Goal: Task Accomplishment & Management: Complete application form

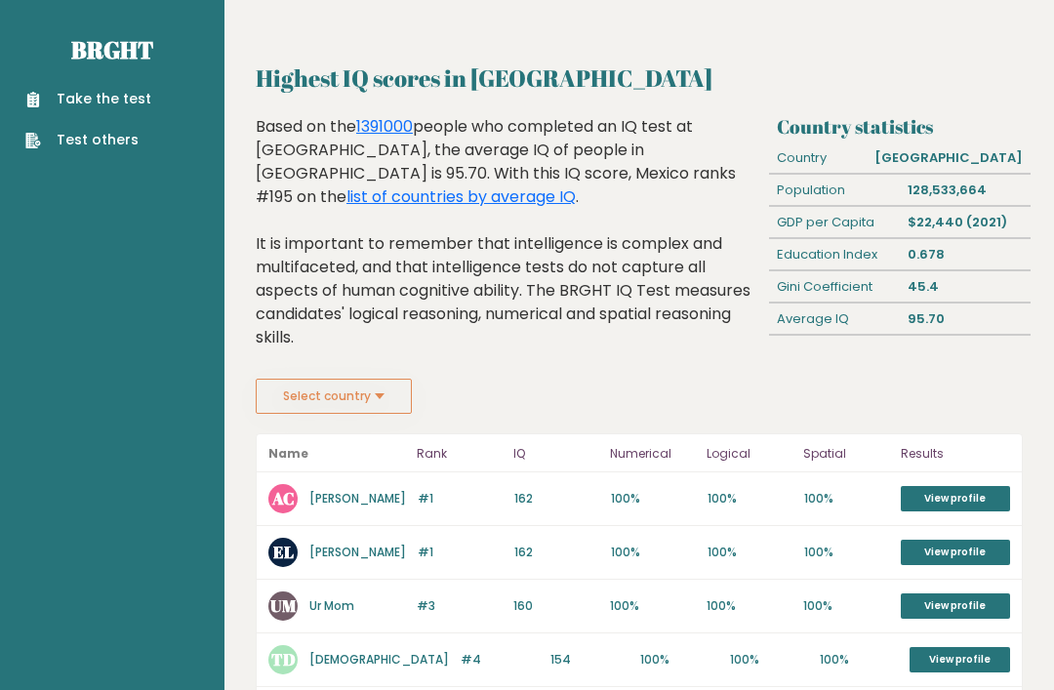
click at [64, 106] on link "Take the test" at bounding box center [88, 99] width 126 height 20
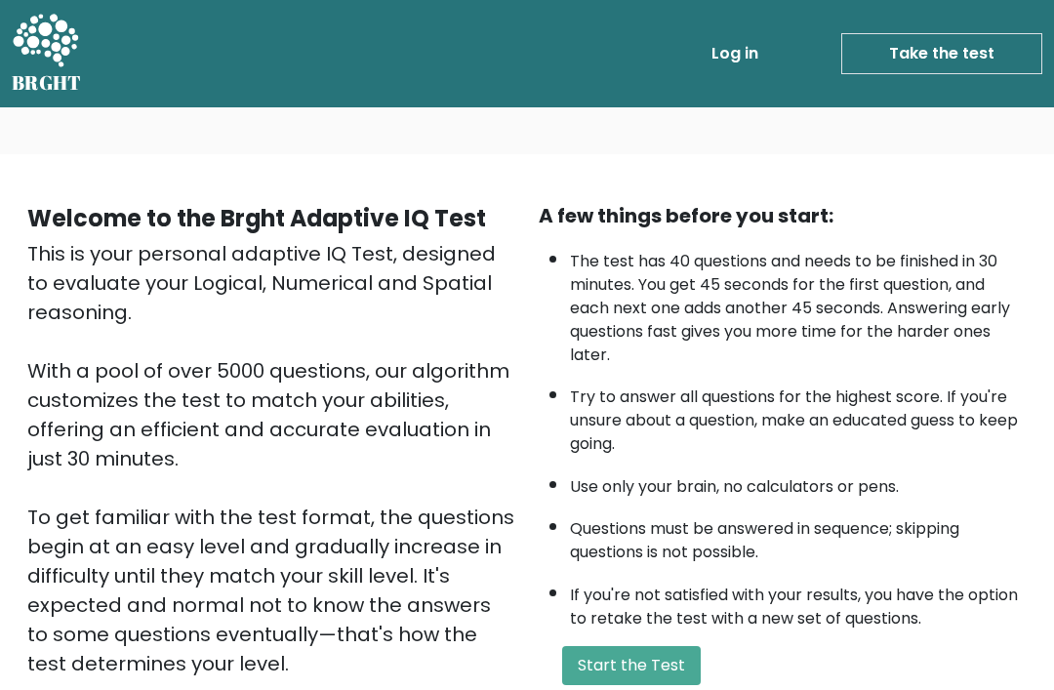
click at [644, 646] on button "Start the Test" at bounding box center [631, 665] width 139 height 39
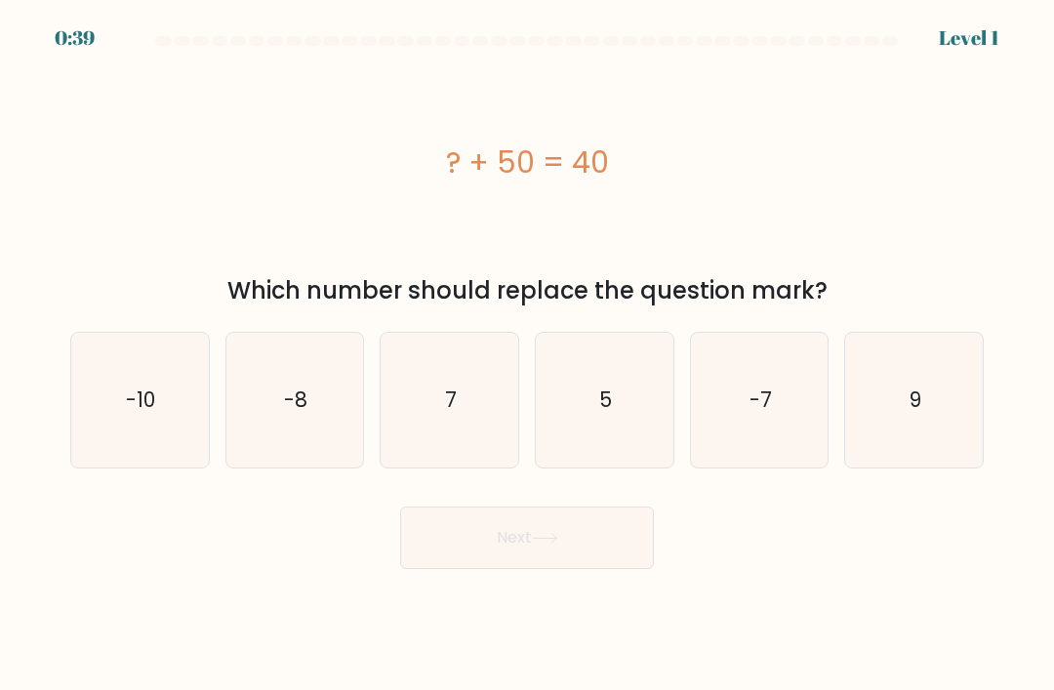
click at [96, 408] on icon "-10" at bounding box center [139, 400] width 135 height 135
click at [527, 355] on input "a. -10" at bounding box center [527, 351] width 1 height 10
radio input "true"
click at [530, 569] on button "Next" at bounding box center [527, 538] width 254 height 62
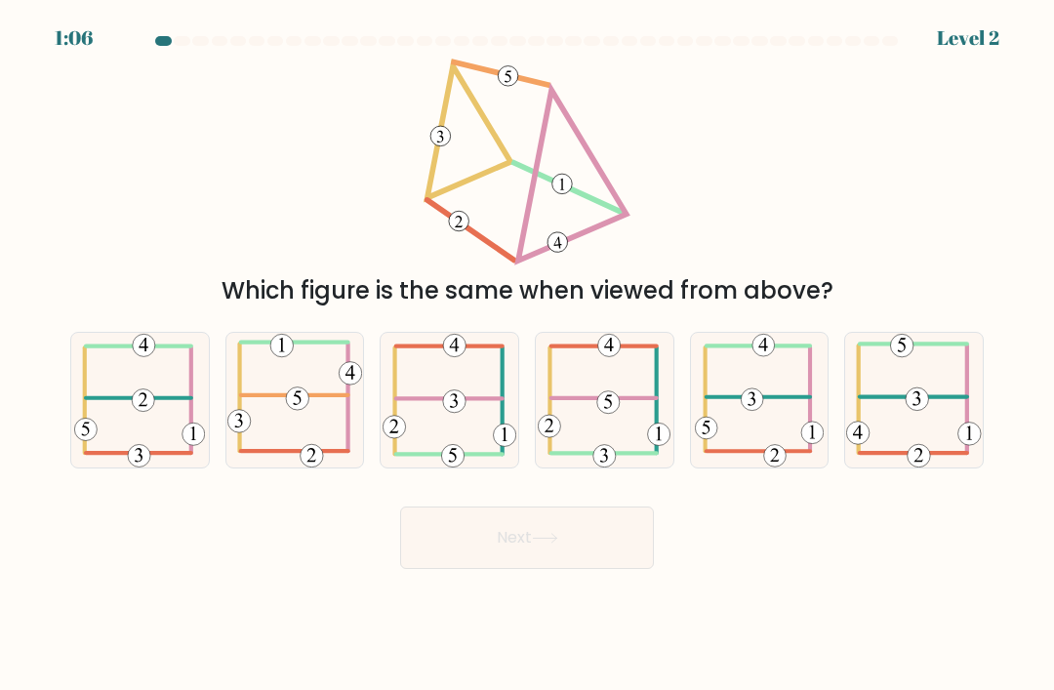
click at [307, 410] on icon at bounding box center [294, 400] width 135 height 135
click at [527, 355] on input "b." at bounding box center [527, 351] width 1 height 10
radio input "true"
click at [524, 557] on button "Next" at bounding box center [527, 538] width 254 height 62
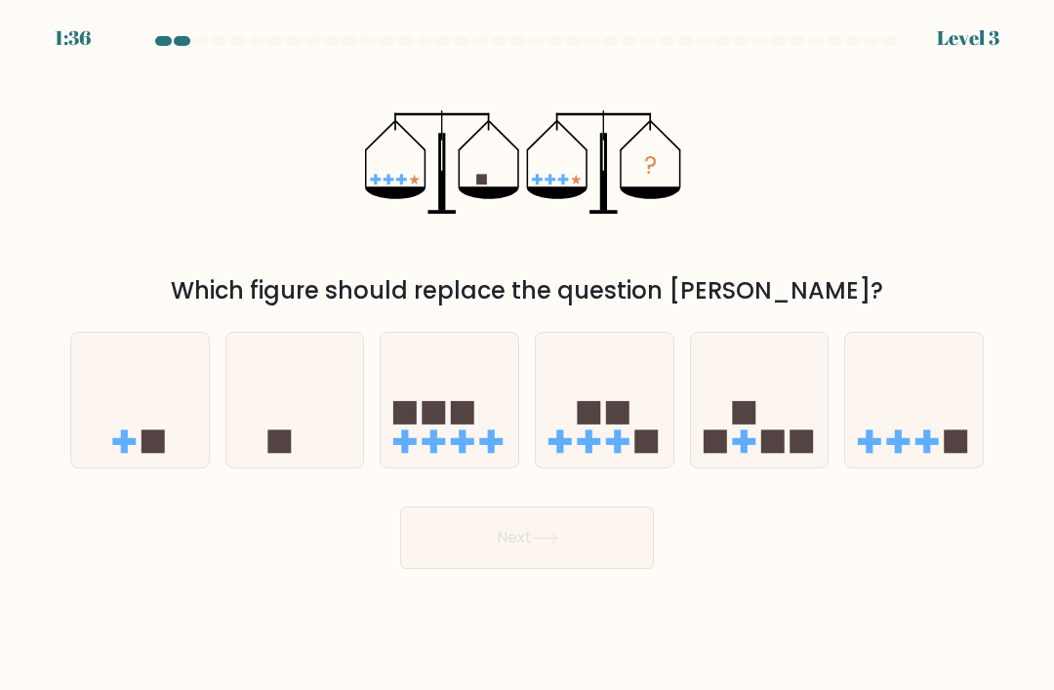
click at [468, 458] on icon at bounding box center [450, 401] width 138 height 114
click at [527, 355] on input "c." at bounding box center [527, 351] width 1 height 10
radio input "true"
click at [155, 454] on rect at bounding box center [153, 441] width 23 height 23
click at [527, 355] on input "a." at bounding box center [527, 351] width 1 height 10
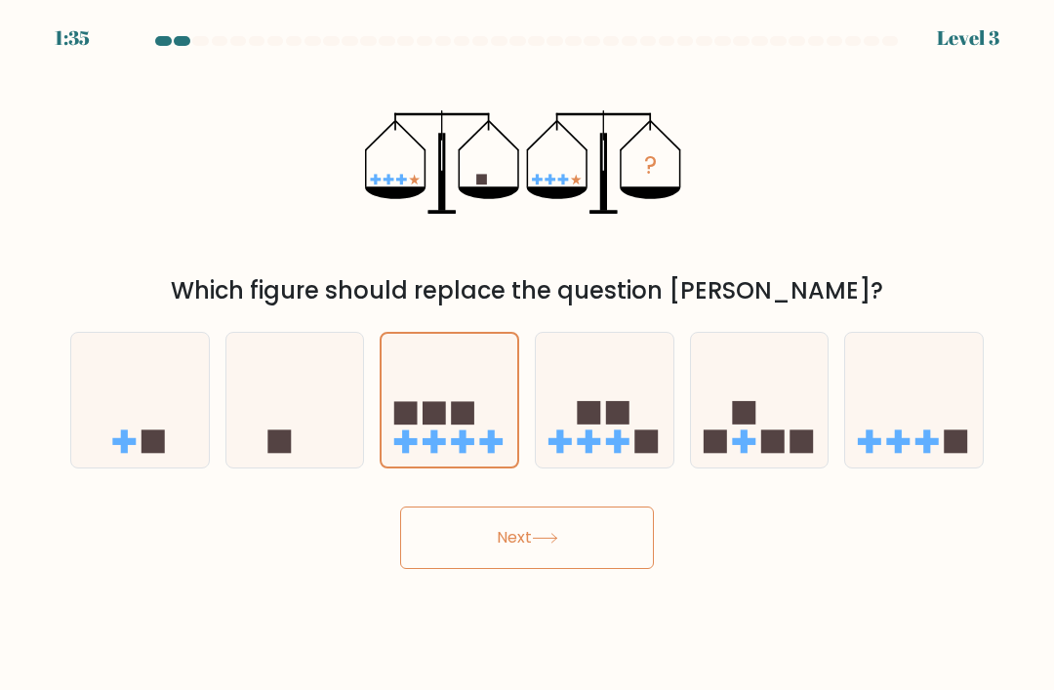
radio input "true"
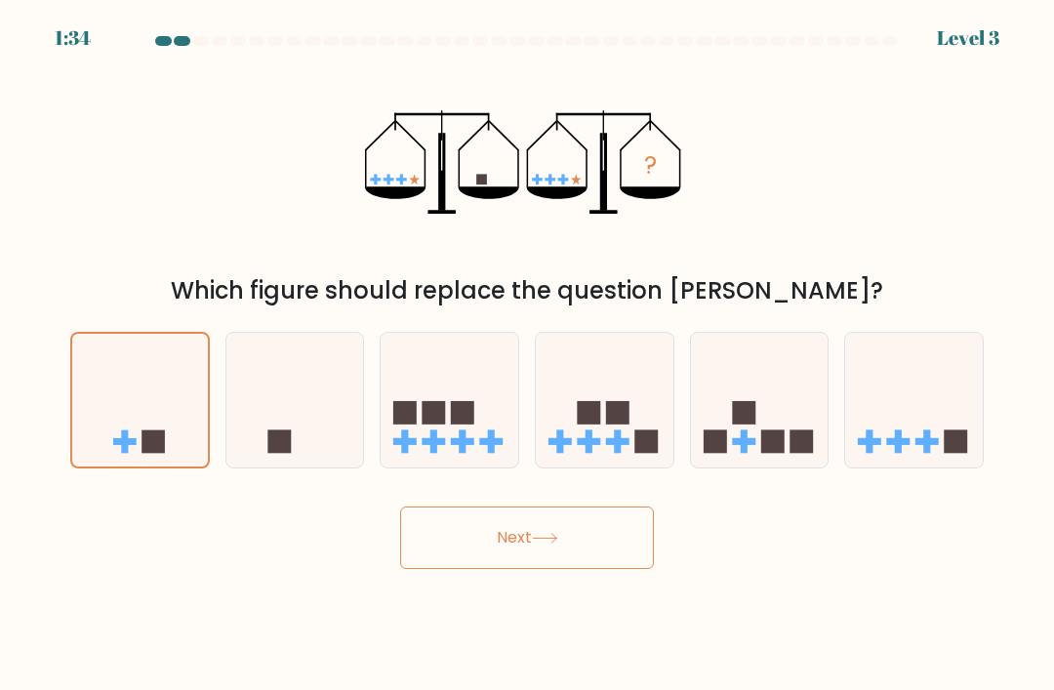
click at [470, 561] on button "Next" at bounding box center [527, 538] width 254 height 62
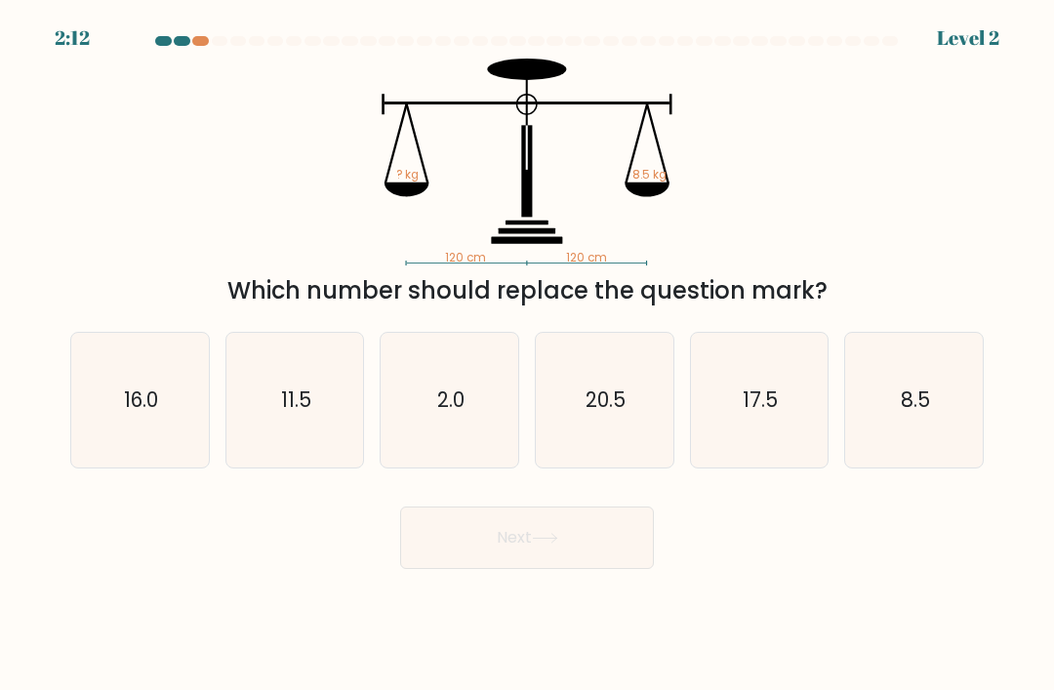
click at [941, 453] on icon "8.5" at bounding box center [914, 400] width 135 height 135
click at [528, 355] on input "f. 8.5" at bounding box center [527, 351] width 1 height 10
radio input "true"
click at [537, 569] on button "Next" at bounding box center [527, 538] width 254 height 62
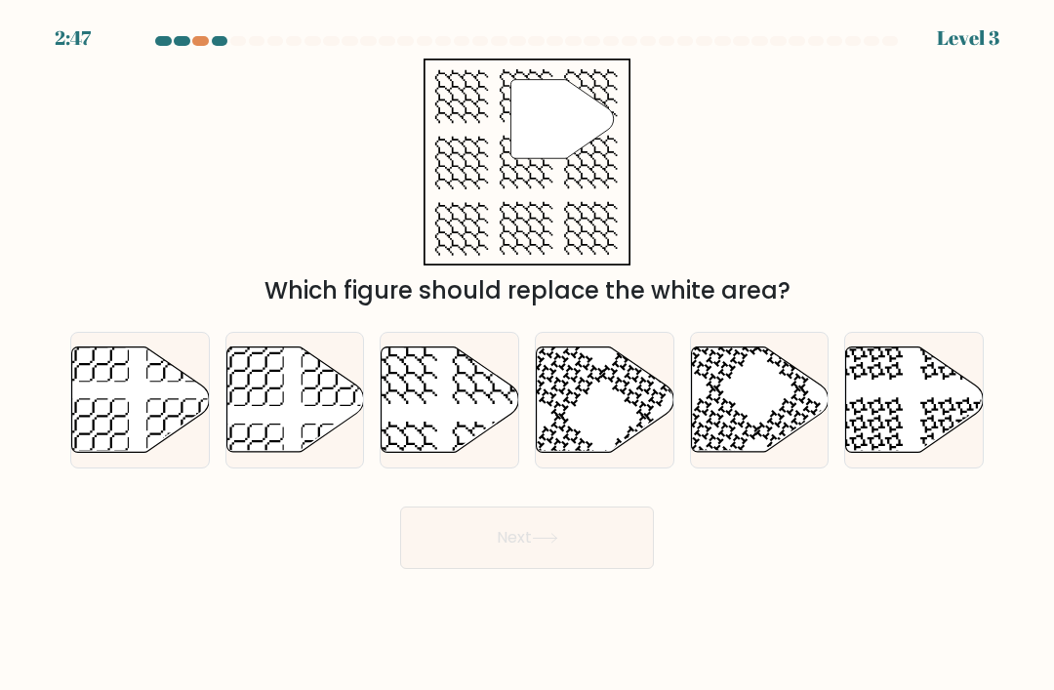
click at [483, 437] on icon at bounding box center [451, 399] width 138 height 105
click at [527, 355] on input "c." at bounding box center [527, 351] width 1 height 10
radio input "true"
click at [588, 569] on button "Next" at bounding box center [527, 538] width 254 height 62
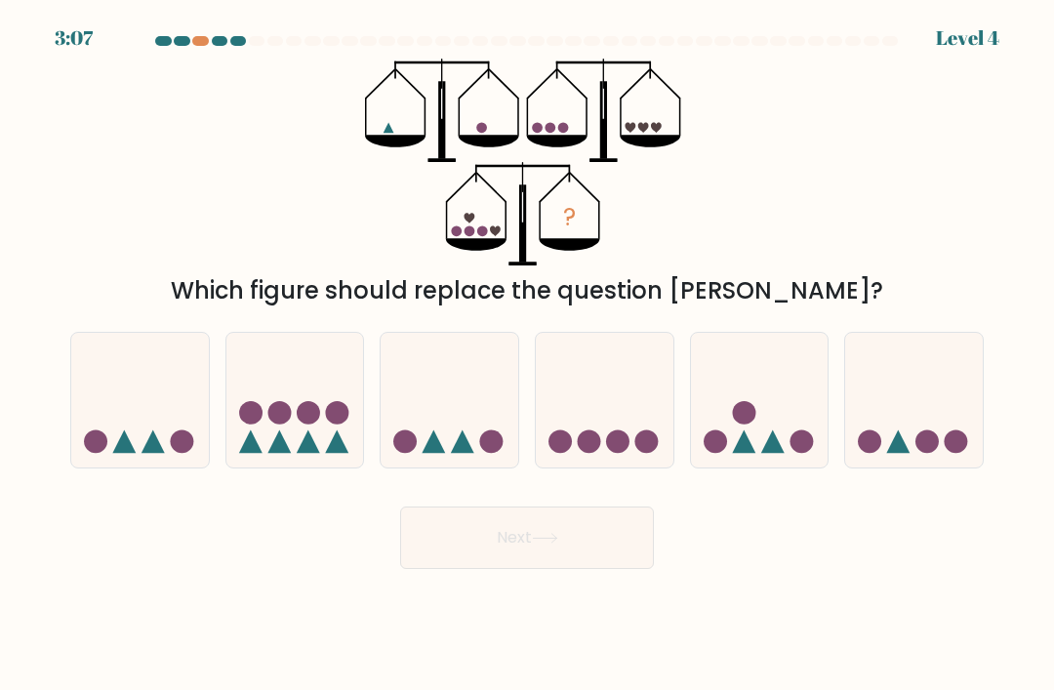
click at [253, 421] on circle at bounding box center [250, 412] width 23 height 23
click at [527, 355] on input "b." at bounding box center [527, 351] width 1 height 10
radio input "true"
click at [591, 563] on button "Next" at bounding box center [527, 538] width 254 height 62
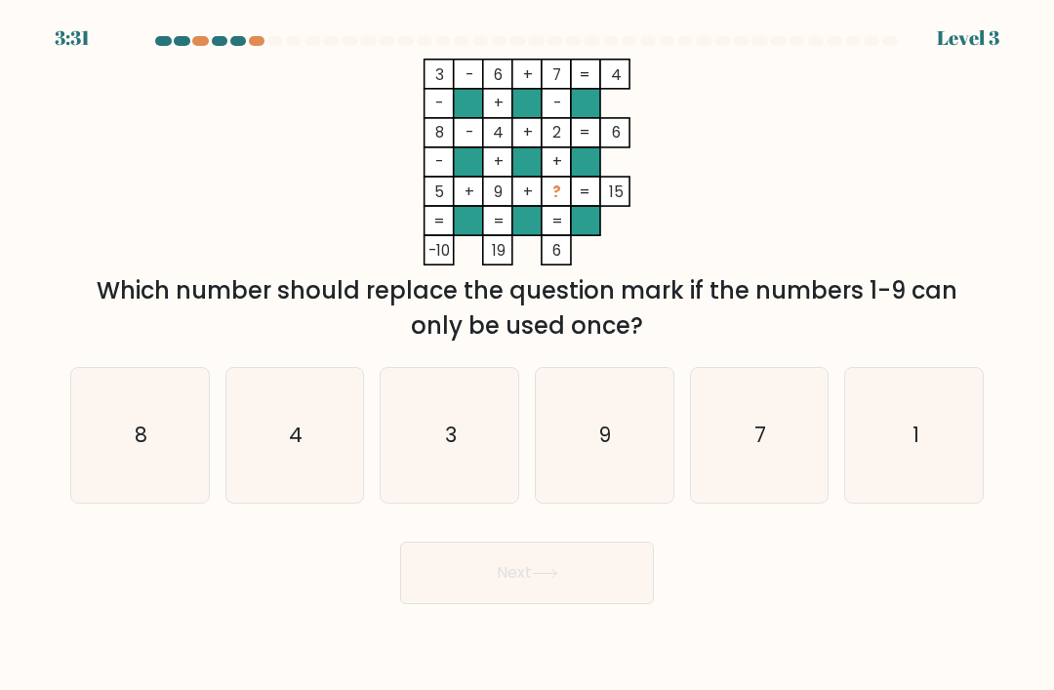
click at [940, 439] on icon "1" at bounding box center [914, 435] width 135 height 135
click at [528, 355] on input "f. 1" at bounding box center [527, 351] width 1 height 10
radio input "true"
click at [606, 578] on button "Next" at bounding box center [527, 573] width 254 height 62
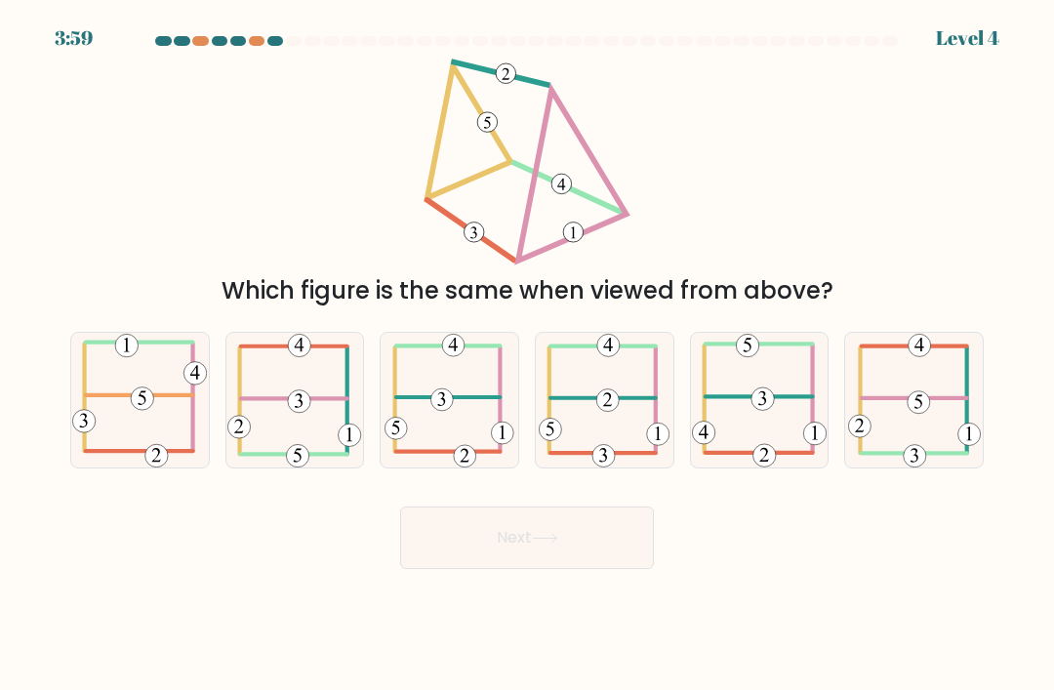
click at [601, 445] on icon at bounding box center [604, 400] width 131 height 135
click at [528, 355] on input "d." at bounding box center [527, 351] width 1 height 10
radio input "true"
click at [592, 569] on button "Next" at bounding box center [527, 538] width 254 height 62
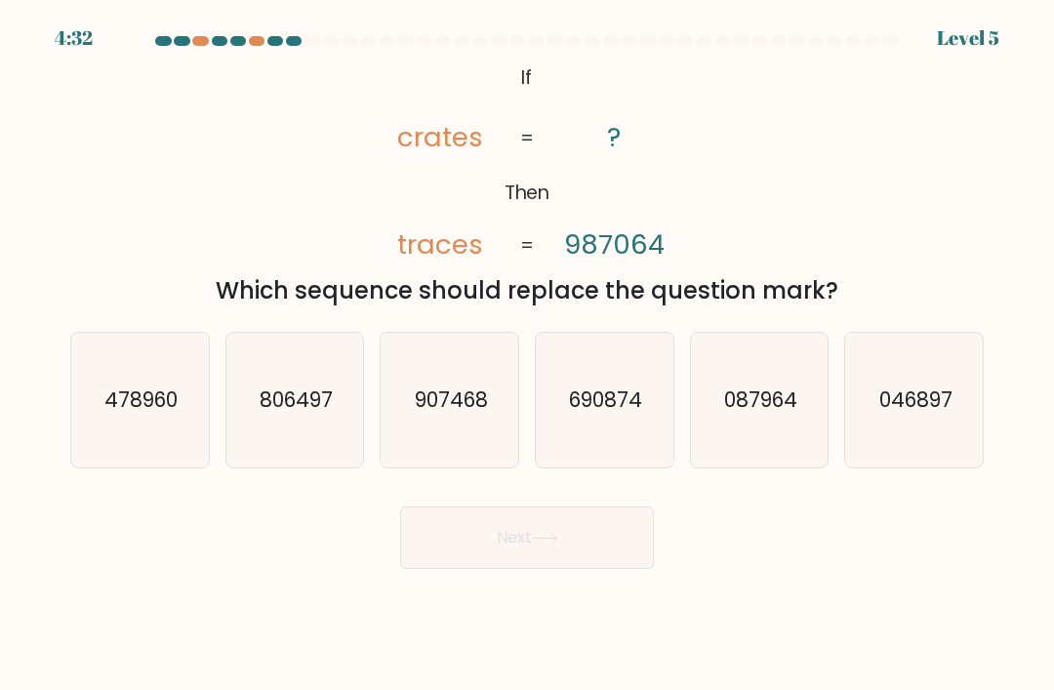
click at [610, 414] on text "690874" at bounding box center [605, 400] width 73 height 28
click at [528, 355] on input "d. 690874" at bounding box center [527, 351] width 1 height 10
radio input "true"
click at [621, 560] on button "Next" at bounding box center [527, 538] width 254 height 62
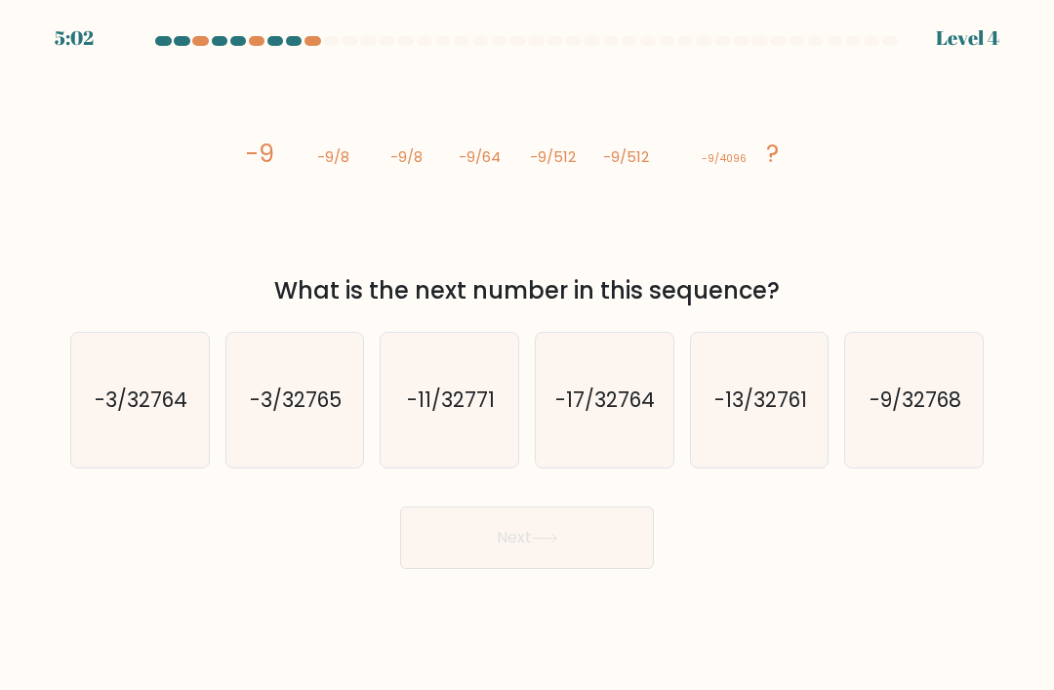
click at [540, 569] on button "Next" at bounding box center [527, 538] width 254 height 62
click at [618, 412] on text "-17/32764" at bounding box center [606, 400] width 100 height 28
click at [528, 355] on input "d. -17/32764" at bounding box center [527, 351] width 1 height 10
radio input "true"
click at [571, 569] on button "Next" at bounding box center [527, 538] width 254 height 62
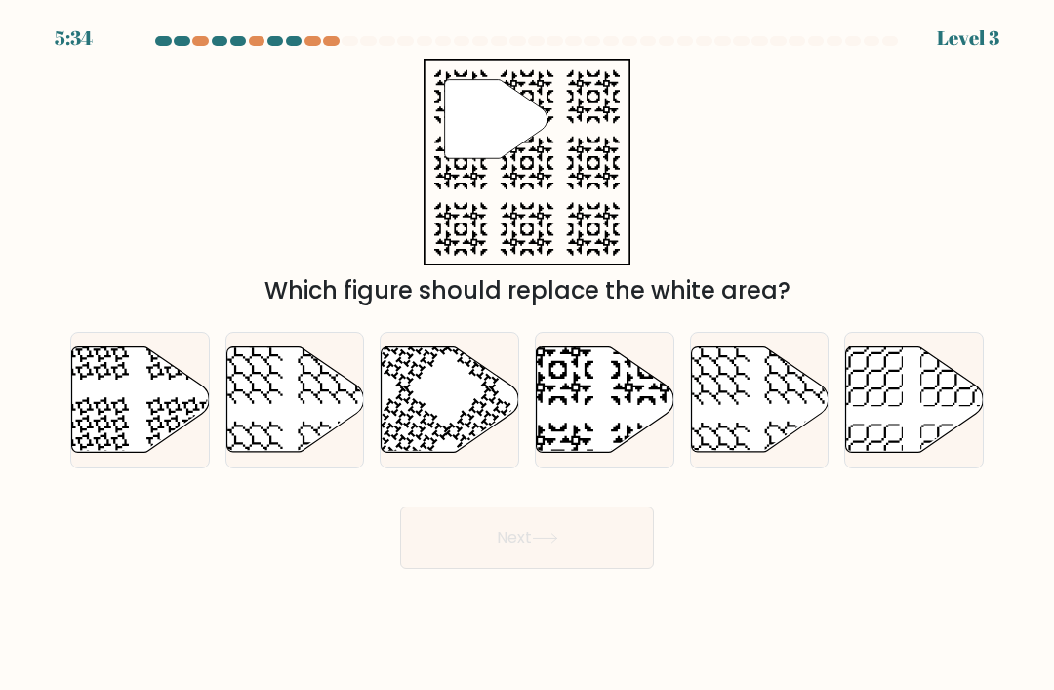
click at [634, 426] on icon at bounding box center [606, 399] width 138 height 105
click at [528, 355] on input "d." at bounding box center [527, 351] width 1 height 10
radio input "true"
click at [609, 569] on button "Next" at bounding box center [527, 538] width 254 height 62
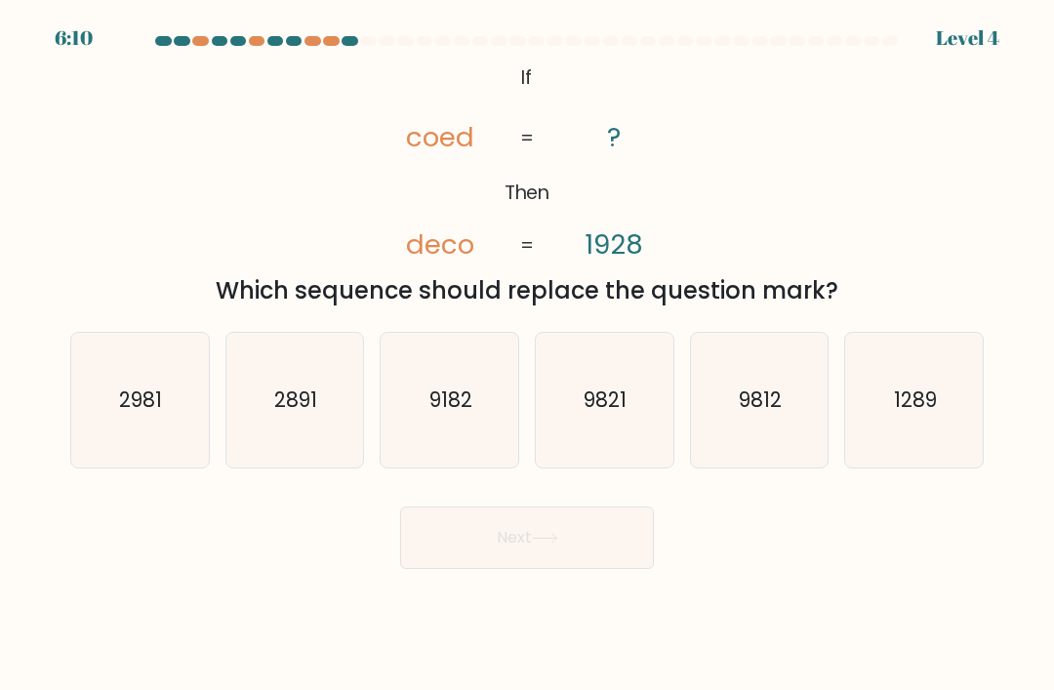
click at [643, 401] on icon "9821" at bounding box center [604, 400] width 135 height 135
click at [528, 355] on input "d. 9821" at bounding box center [527, 351] width 1 height 10
radio input "true"
click at [818, 412] on icon "9812" at bounding box center [759, 400] width 135 height 135
click at [528, 355] on input "e. 9812" at bounding box center [527, 351] width 1 height 10
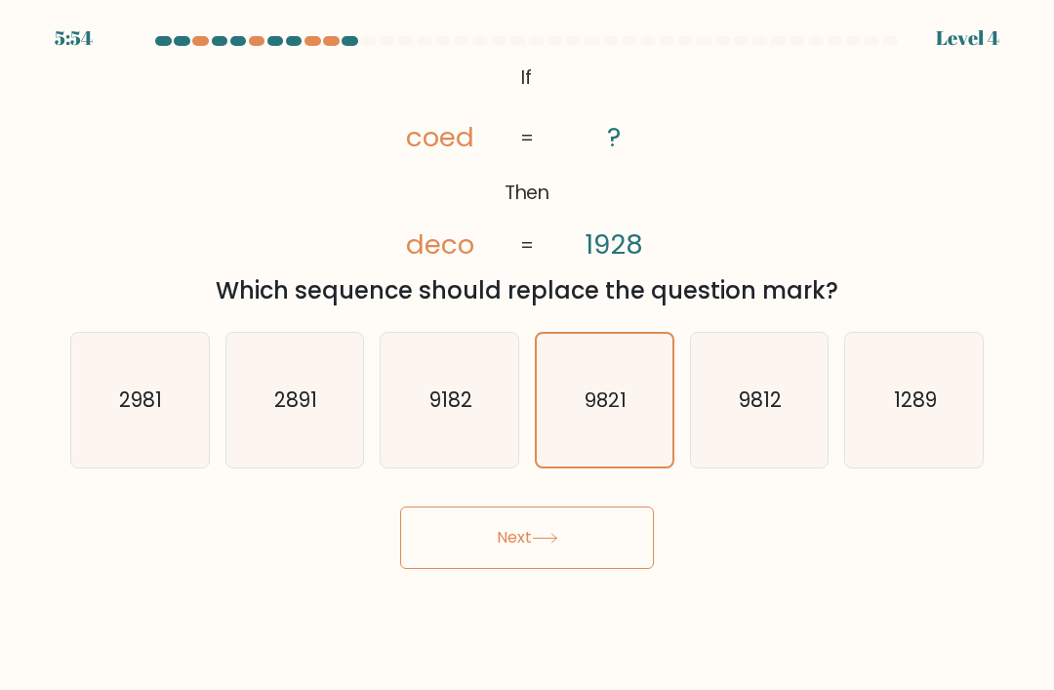
radio input "true"
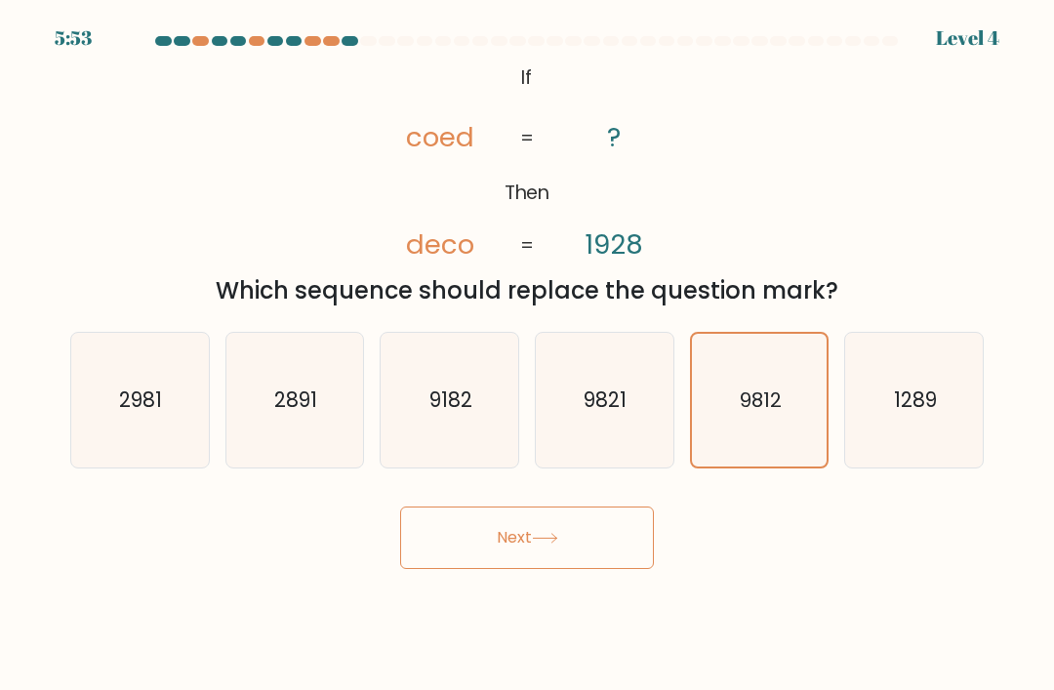
click at [312, 414] on text "2891" at bounding box center [295, 400] width 43 height 28
click at [527, 355] on input "b. 2891" at bounding box center [527, 351] width 1 height 10
radio input "true"
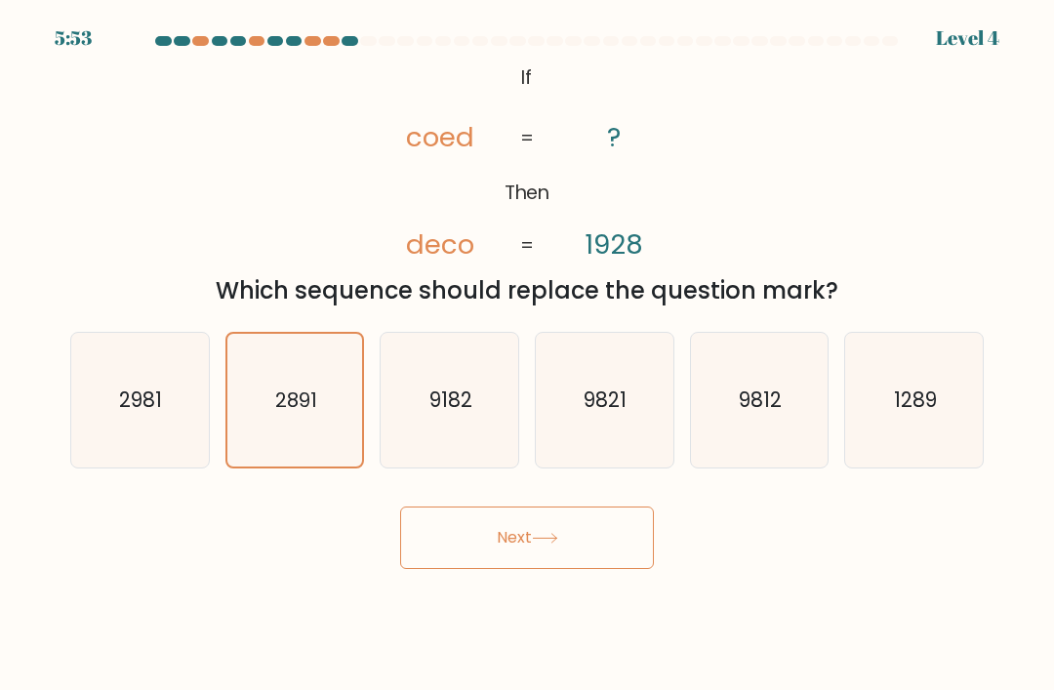
click at [481, 553] on button "Next" at bounding box center [527, 538] width 254 height 62
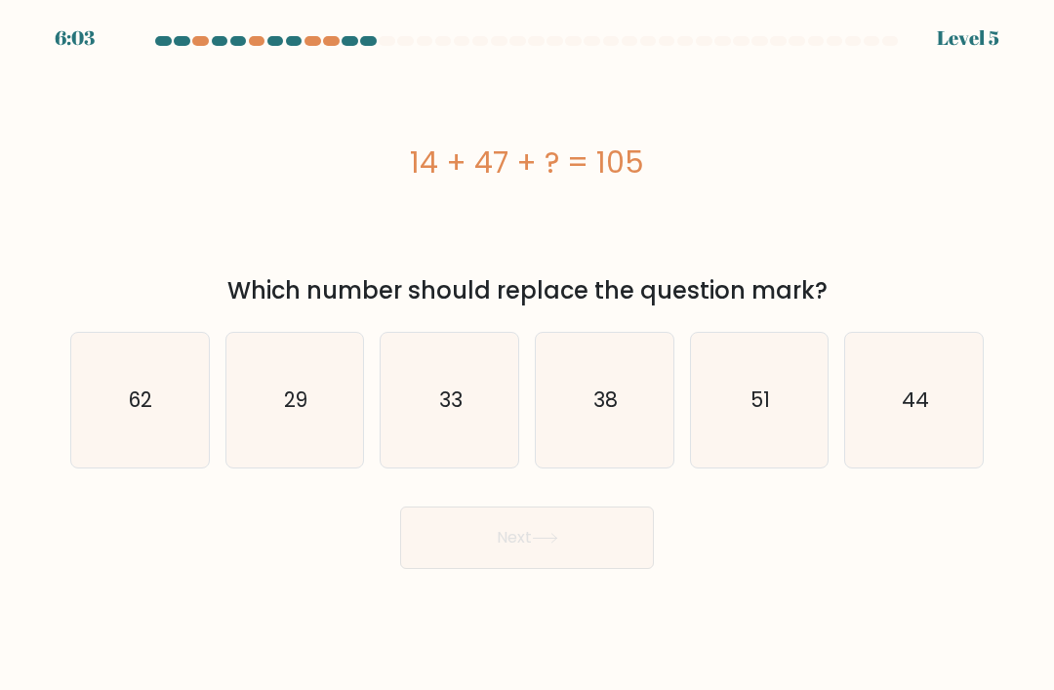
click at [909, 414] on text "44" at bounding box center [915, 400] width 27 height 28
click at [528, 355] on input "f. 44" at bounding box center [527, 351] width 1 height 10
radio input "true"
click at [648, 541] on button "Next" at bounding box center [527, 538] width 254 height 62
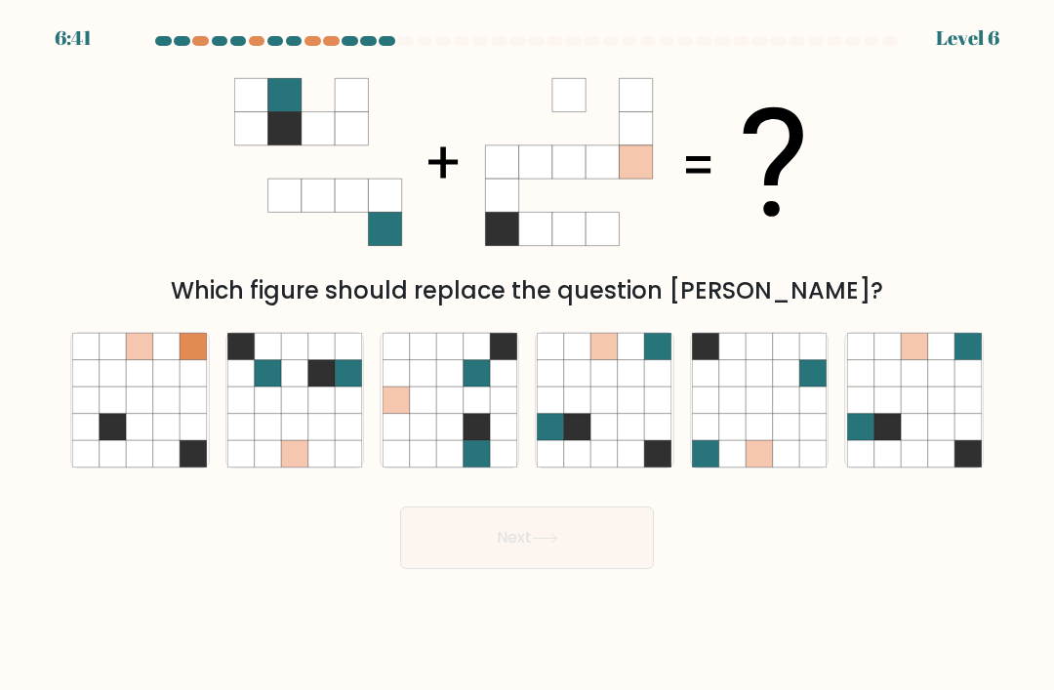
click at [481, 434] on icon at bounding box center [476, 427] width 26 height 26
click at [527, 355] on input "c." at bounding box center [527, 351] width 1 height 10
radio input "true"
click at [586, 569] on button "Next" at bounding box center [527, 538] width 254 height 62
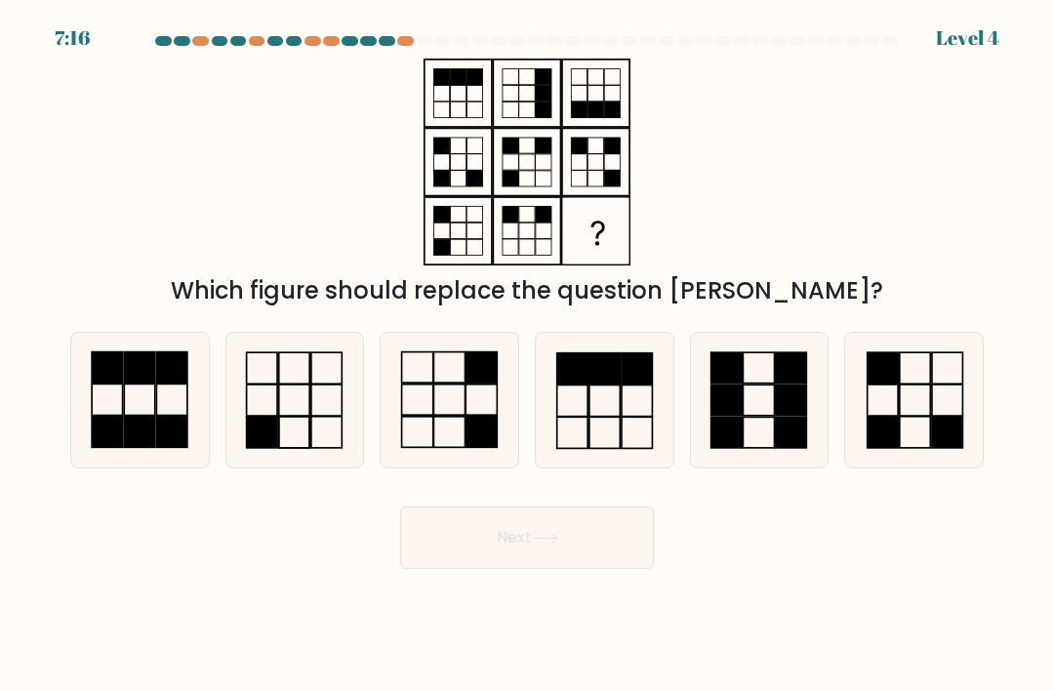
click at [937, 441] on rect at bounding box center [947, 432] width 30 height 31
click at [528, 355] on input "f." at bounding box center [527, 351] width 1 height 10
radio input "true"
click at [588, 569] on button "Next" at bounding box center [527, 538] width 254 height 62
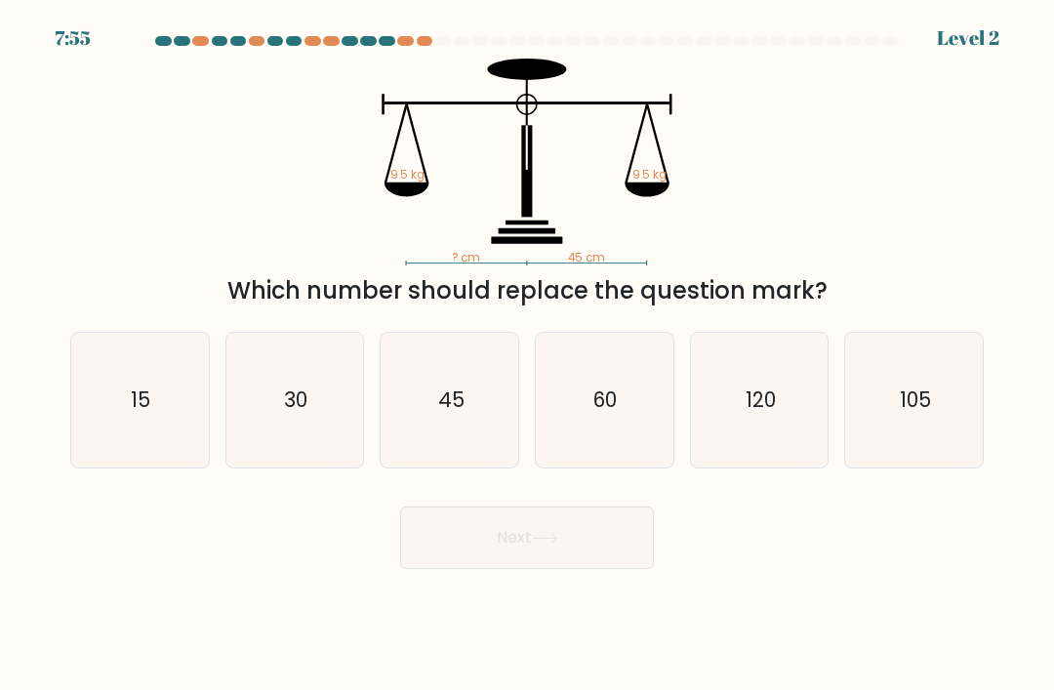
click at [453, 458] on icon "45" at bounding box center [450, 400] width 135 height 135
click at [527, 355] on input "c. 45" at bounding box center [527, 351] width 1 height 10
radio input "true"
click at [575, 569] on button "Next" at bounding box center [527, 538] width 254 height 62
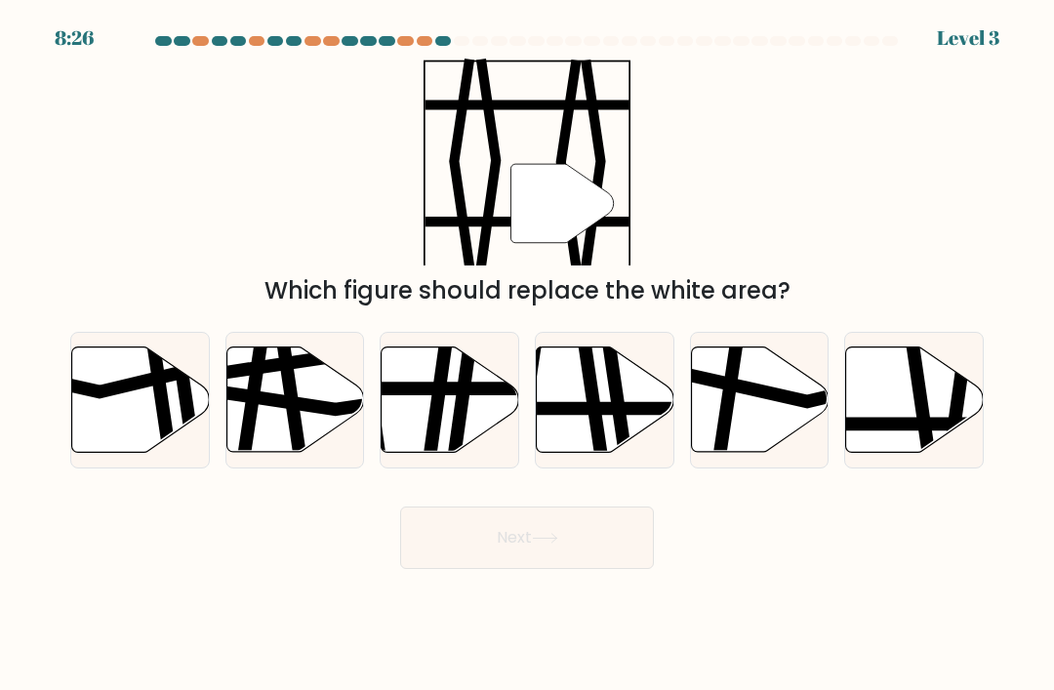
click at [780, 446] on icon at bounding box center [760, 399] width 138 height 105
click at [528, 355] on input "e." at bounding box center [527, 351] width 1 height 10
radio input "true"
click at [580, 569] on button "Next" at bounding box center [527, 538] width 254 height 62
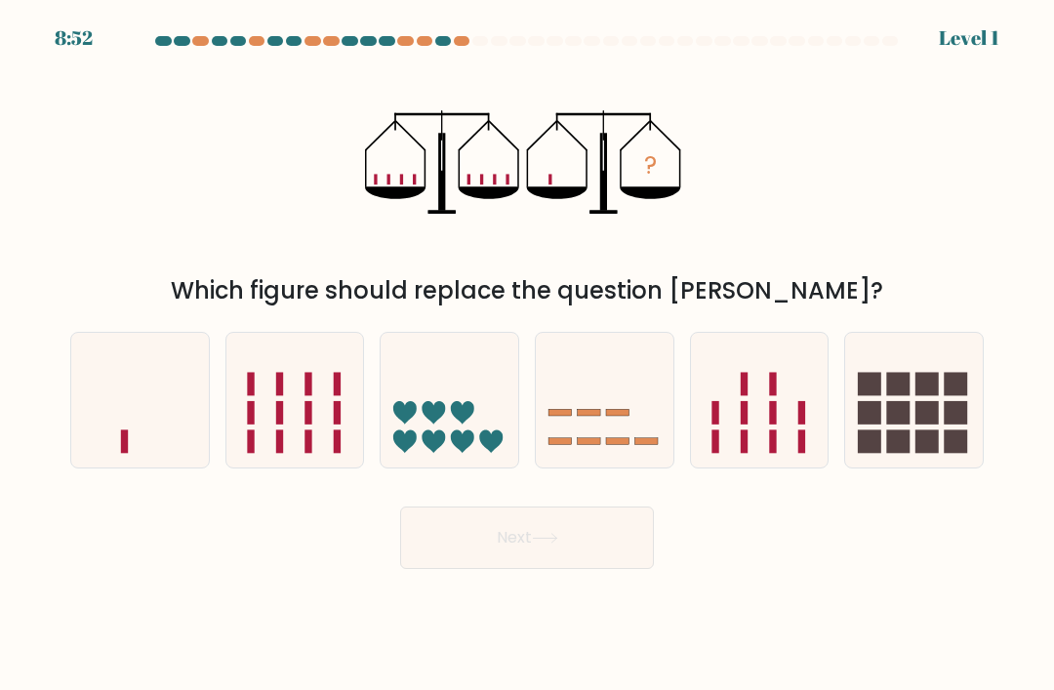
click at [146, 450] on icon at bounding box center [140, 401] width 138 height 114
click at [527, 355] on input "a." at bounding box center [527, 351] width 1 height 10
radio input "true"
click at [564, 569] on button "Next" at bounding box center [527, 538] width 254 height 62
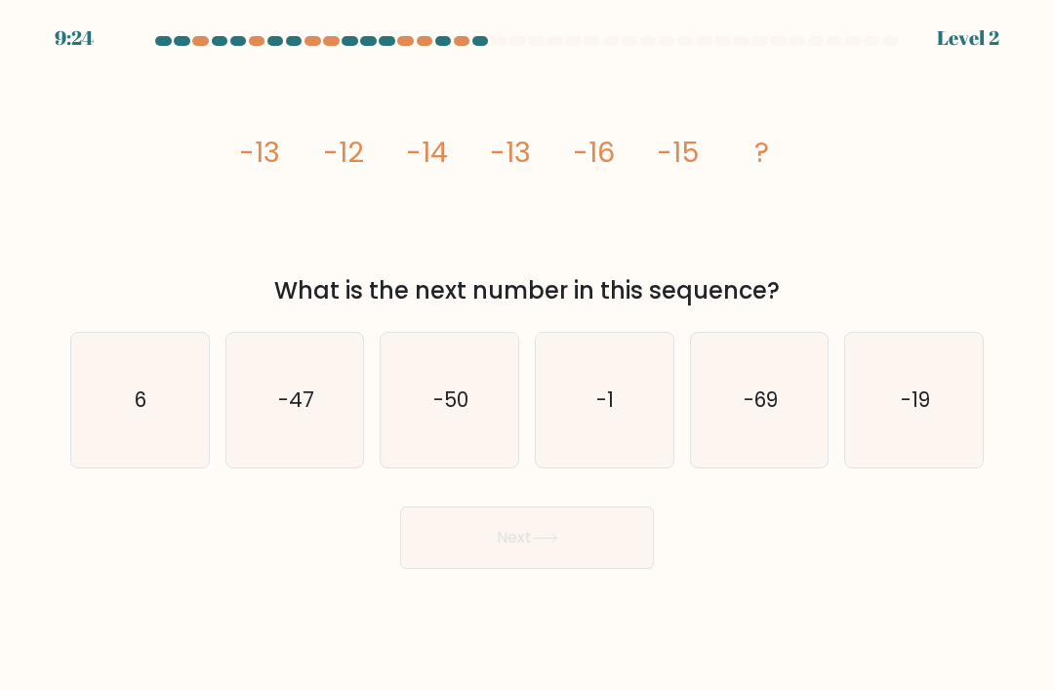
click at [953, 429] on icon "-19" at bounding box center [914, 400] width 135 height 135
click at [528, 355] on input "f. -19" at bounding box center [527, 351] width 1 height 10
radio input "true"
click at [582, 556] on button "Next" at bounding box center [527, 538] width 254 height 62
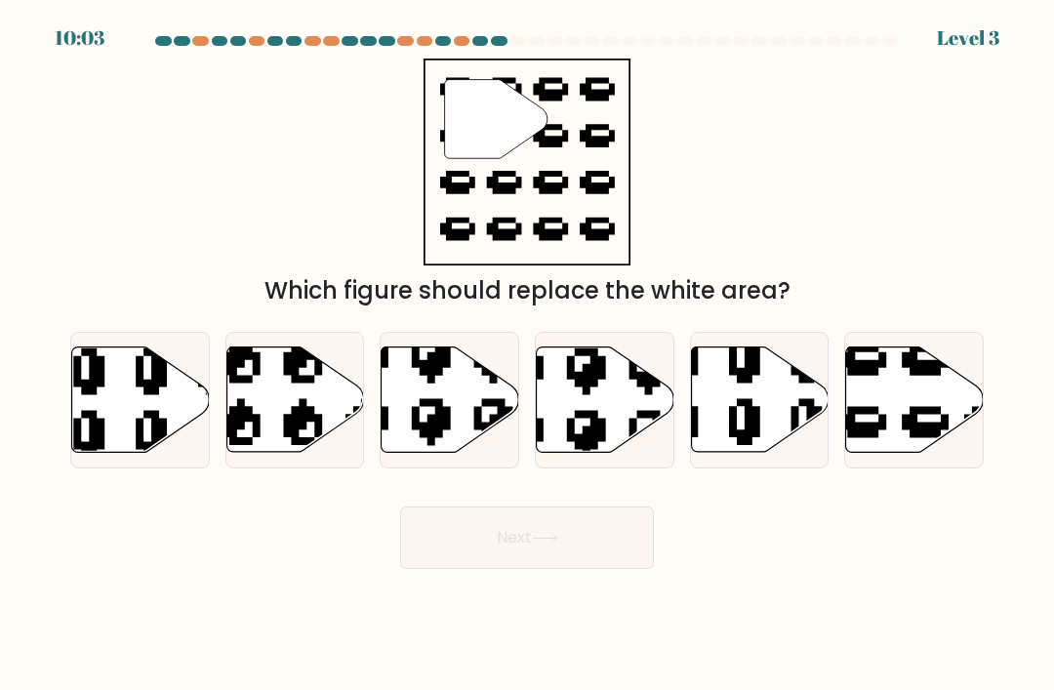
click at [922, 435] on icon at bounding box center [915, 399] width 138 height 105
click at [528, 355] on input "f." at bounding box center [527, 351] width 1 height 10
radio input "true"
click at [588, 569] on button "Next" at bounding box center [527, 538] width 254 height 62
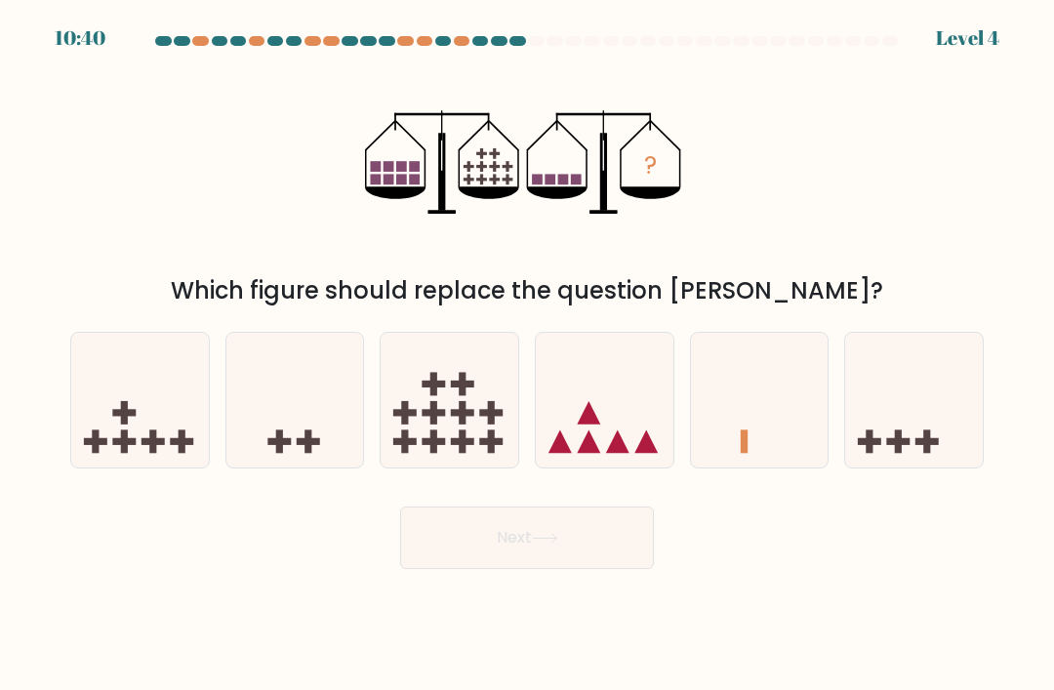
click at [901, 454] on rect at bounding box center [898, 441] width 7 height 23
click at [528, 355] on input "f." at bounding box center [527, 351] width 1 height 10
radio input "true"
click at [633, 553] on button "Next" at bounding box center [527, 538] width 254 height 62
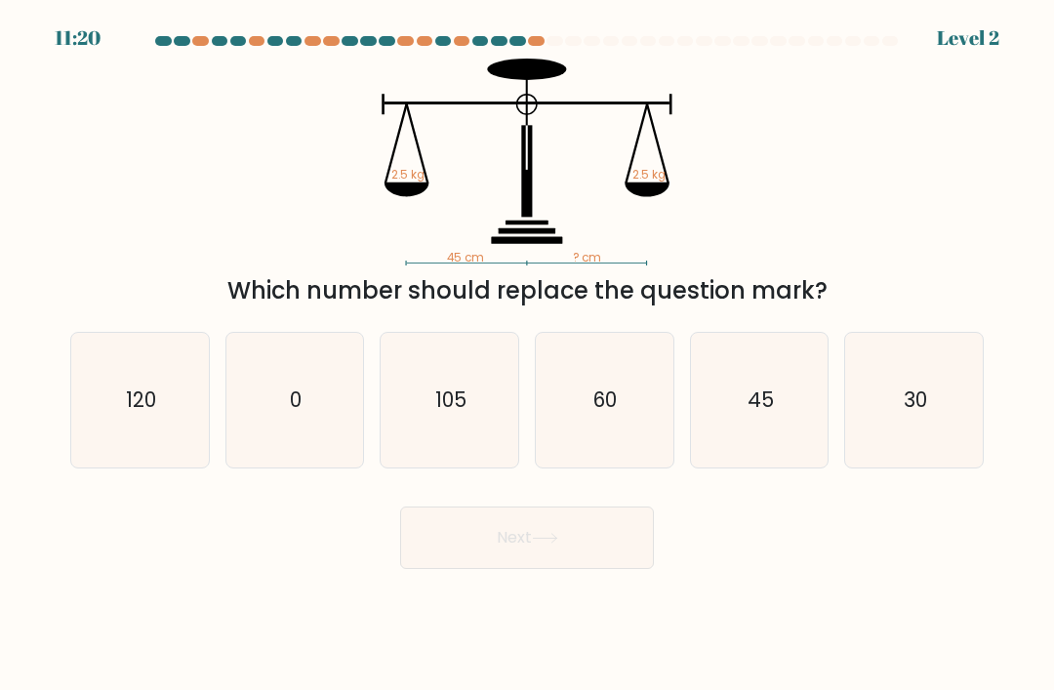
click at [762, 436] on icon "45" at bounding box center [759, 400] width 135 height 135
click at [528, 355] on input "e. 45" at bounding box center [527, 351] width 1 height 10
radio input "true"
click at [624, 569] on button "Next" at bounding box center [527, 538] width 254 height 62
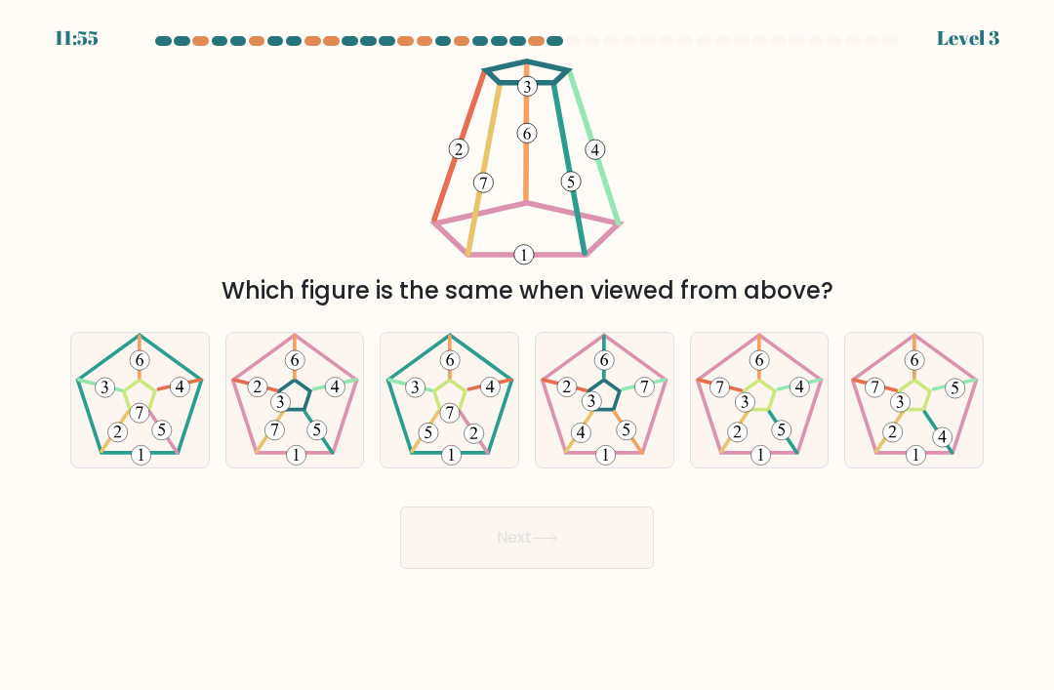
click at [284, 462] on icon at bounding box center [294, 400] width 135 height 135
click at [527, 355] on input "b." at bounding box center [527, 351] width 1 height 10
radio input "true"
click at [554, 569] on button "Next" at bounding box center [527, 538] width 254 height 62
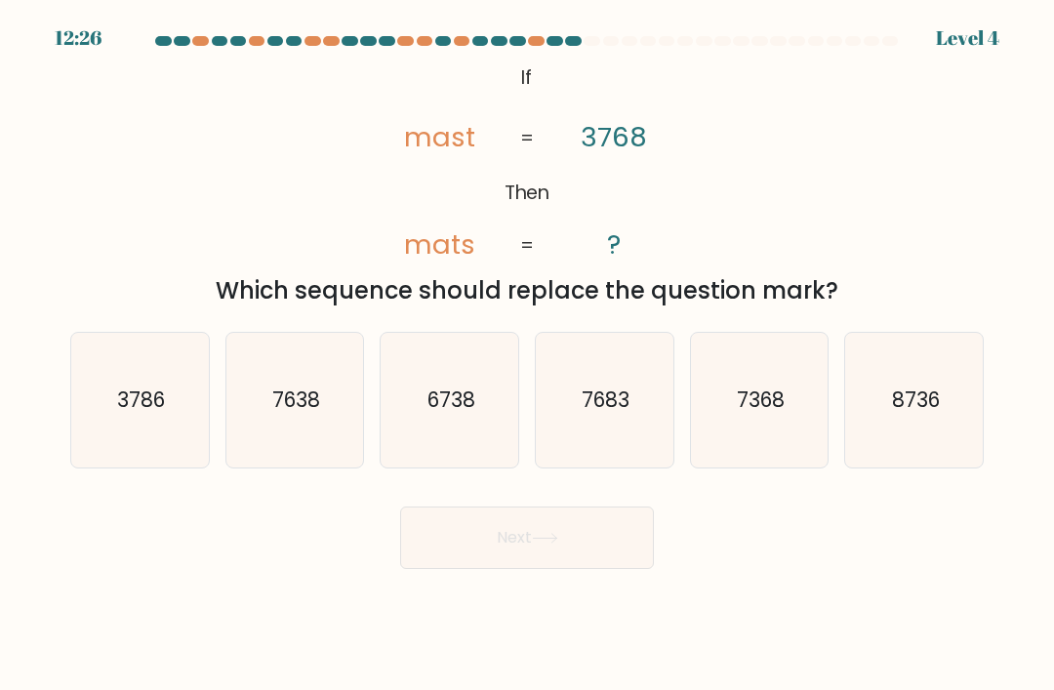
click at [314, 460] on icon "7638" at bounding box center [294, 400] width 135 height 135
click at [527, 355] on input "b. 7638" at bounding box center [527, 351] width 1 height 10
radio input "true"
click at [574, 569] on button "Next" at bounding box center [527, 538] width 254 height 62
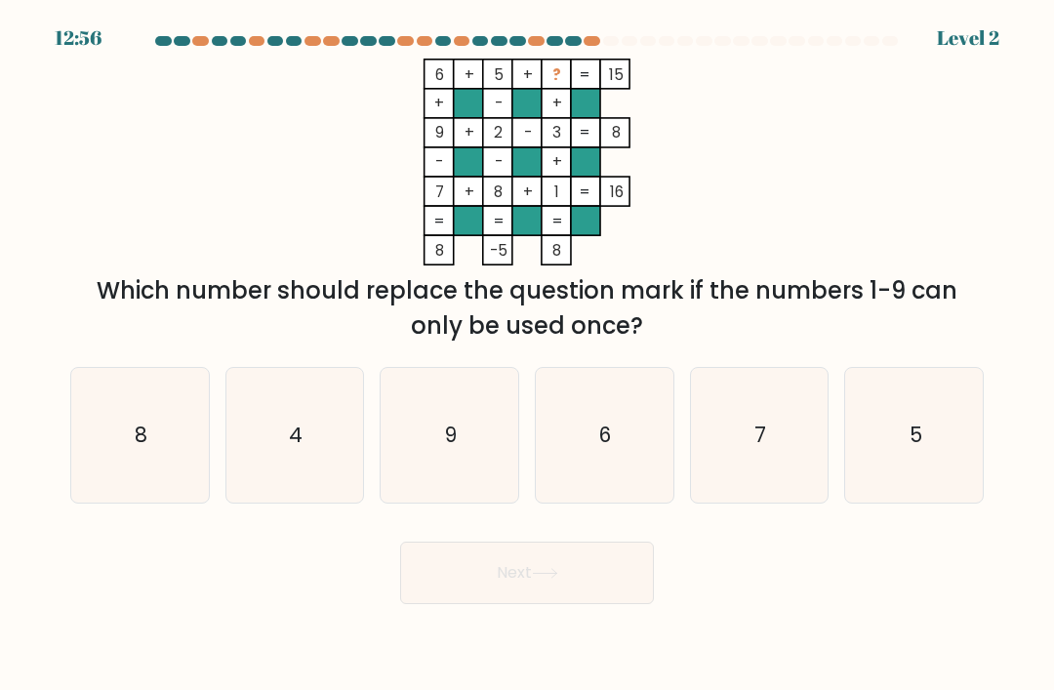
click at [294, 487] on icon "4" at bounding box center [294, 435] width 135 height 135
click at [527, 355] on input "b. 4" at bounding box center [527, 351] width 1 height 10
radio input "true"
click at [501, 604] on button "Next" at bounding box center [527, 573] width 254 height 62
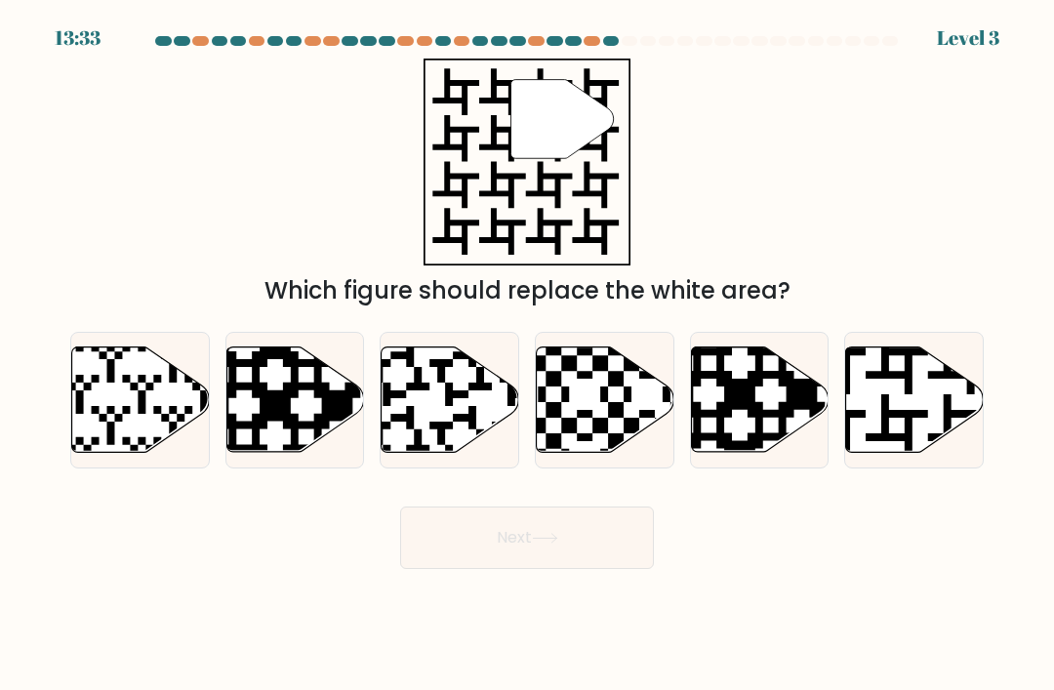
click at [954, 432] on icon at bounding box center [866, 456] width 249 height 249
click at [528, 355] on input "f." at bounding box center [527, 351] width 1 height 10
radio input "true"
click at [583, 560] on button "Next" at bounding box center [527, 538] width 254 height 62
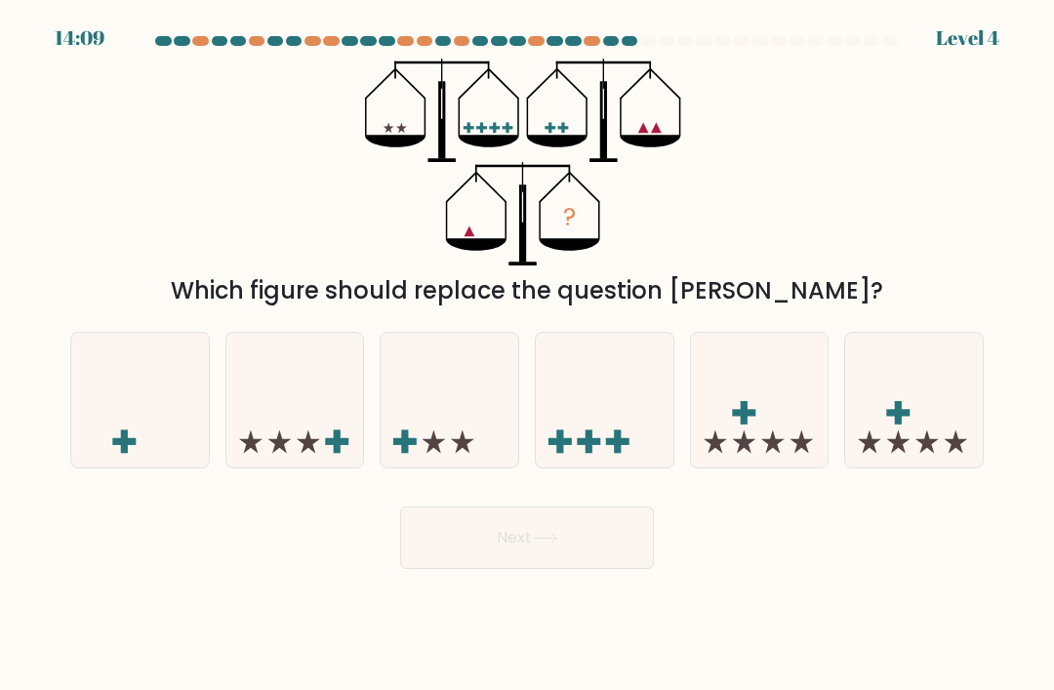
click at [456, 469] on div at bounding box center [450, 400] width 140 height 137
click at [527, 355] on input "c." at bounding box center [527, 351] width 1 height 10
radio input "true"
click at [558, 544] on icon at bounding box center [545, 538] width 26 height 11
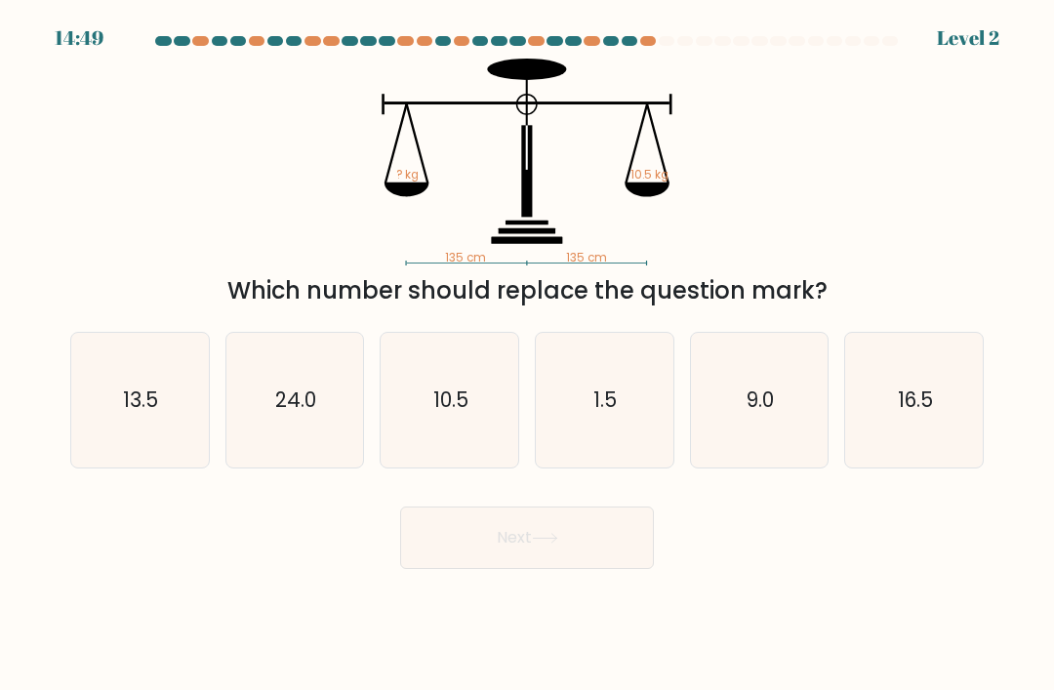
click at [483, 431] on icon "10.5" at bounding box center [450, 400] width 135 height 135
click at [527, 355] on input "c. 10.5" at bounding box center [527, 351] width 1 height 10
radio input "true"
click at [624, 569] on button "Next" at bounding box center [527, 538] width 254 height 62
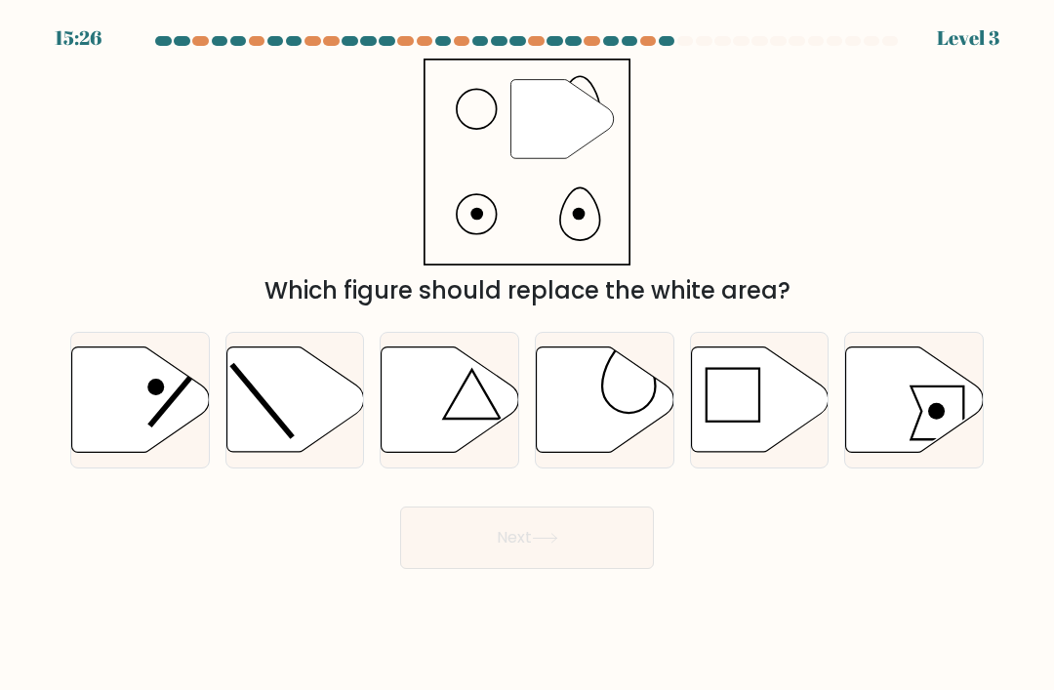
click at [622, 433] on icon at bounding box center [606, 399] width 138 height 105
click at [528, 355] on input "d." at bounding box center [527, 351] width 1 height 10
radio input "true"
click at [601, 567] on button "Next" at bounding box center [527, 538] width 254 height 62
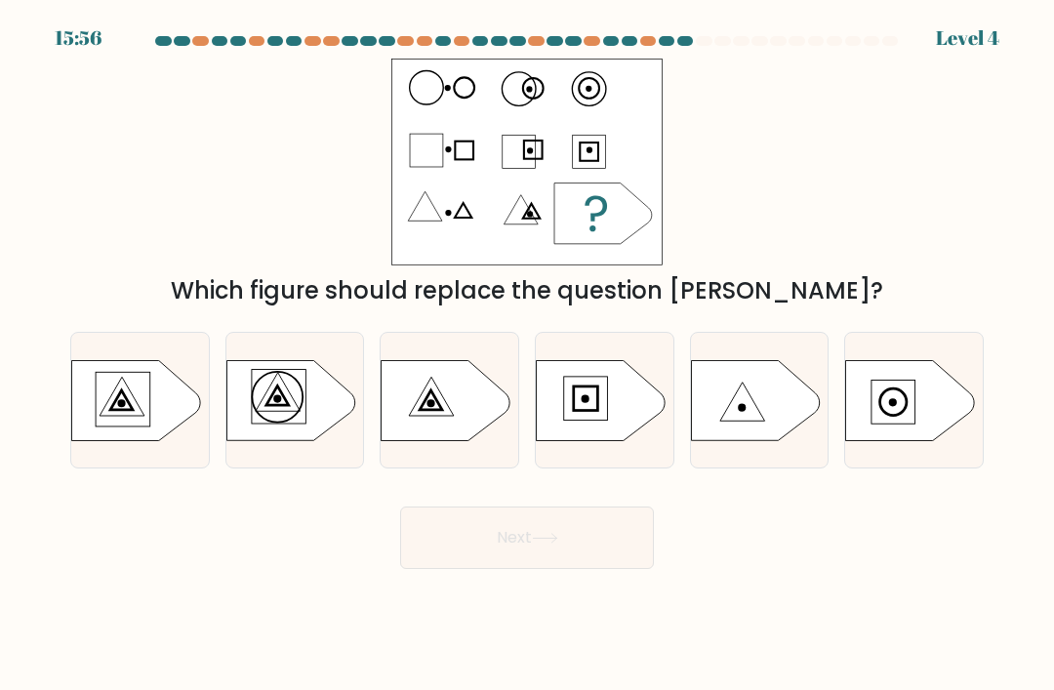
click at [778, 440] on icon at bounding box center [755, 400] width 129 height 80
click at [528, 355] on input "e." at bounding box center [527, 351] width 1 height 10
radio input "true"
click at [138, 435] on icon at bounding box center [135, 400] width 129 height 80
click at [527, 355] on input "a." at bounding box center [527, 351] width 1 height 10
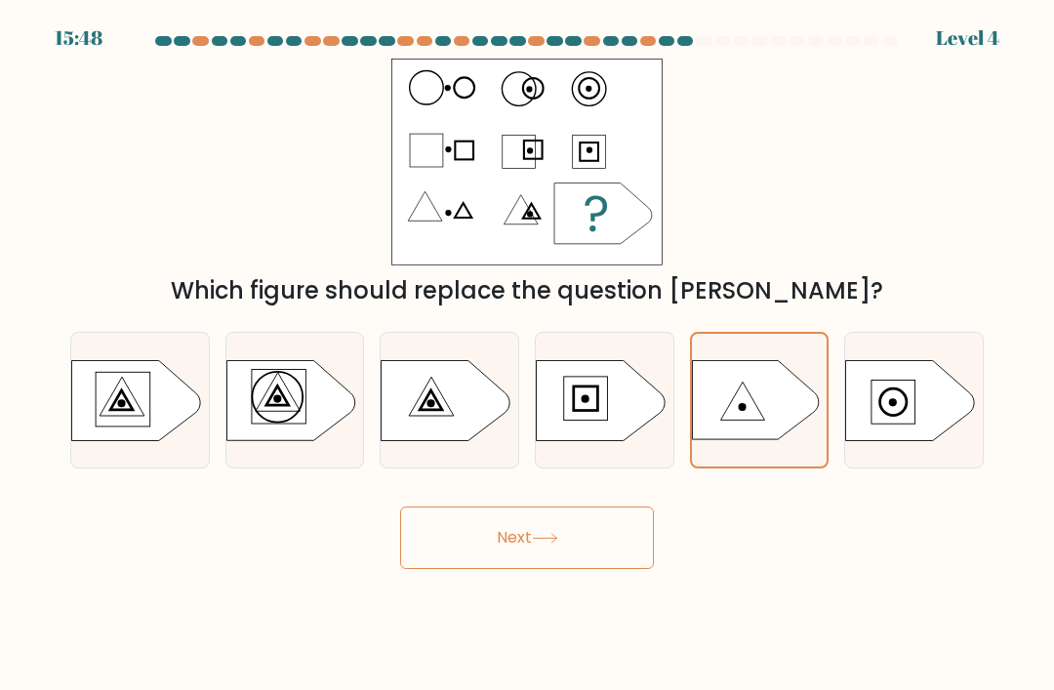
radio input "true"
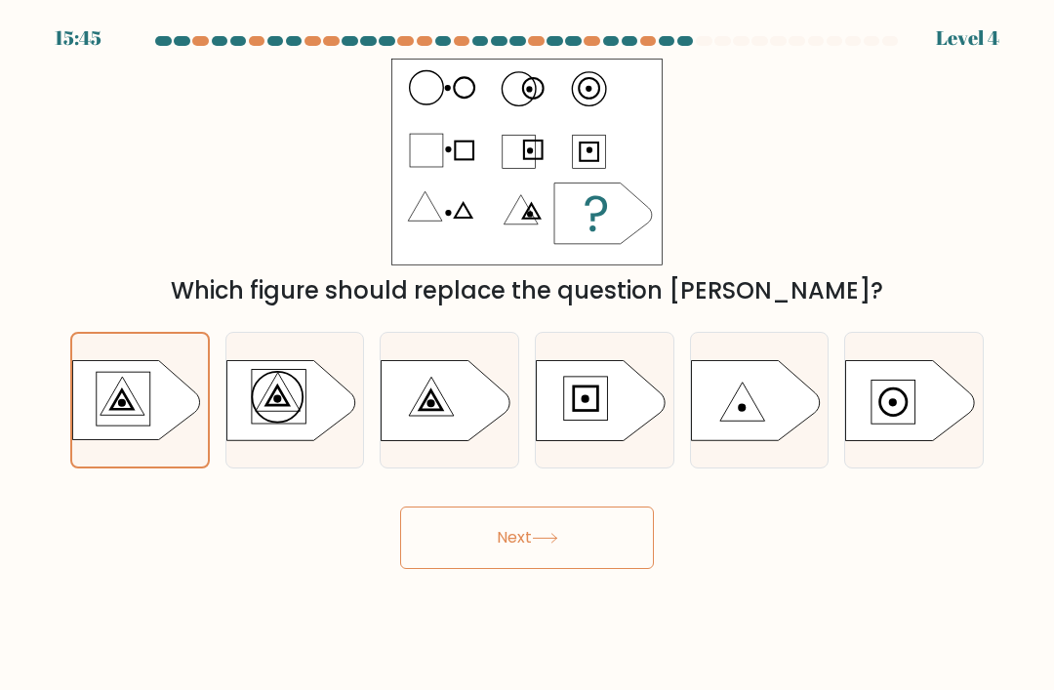
click at [571, 569] on button "Next" at bounding box center [527, 538] width 254 height 62
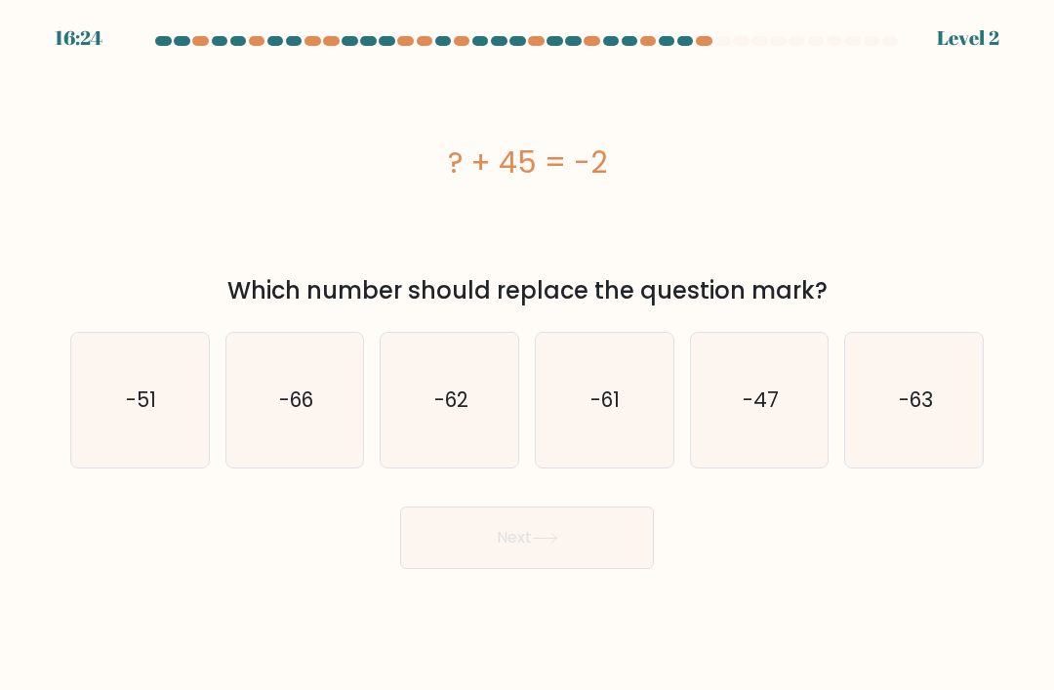
click at [791, 424] on icon "-47" at bounding box center [759, 400] width 135 height 135
click at [528, 355] on input "e. -47" at bounding box center [527, 351] width 1 height 10
radio input "true"
click at [551, 563] on button "Next" at bounding box center [527, 538] width 254 height 62
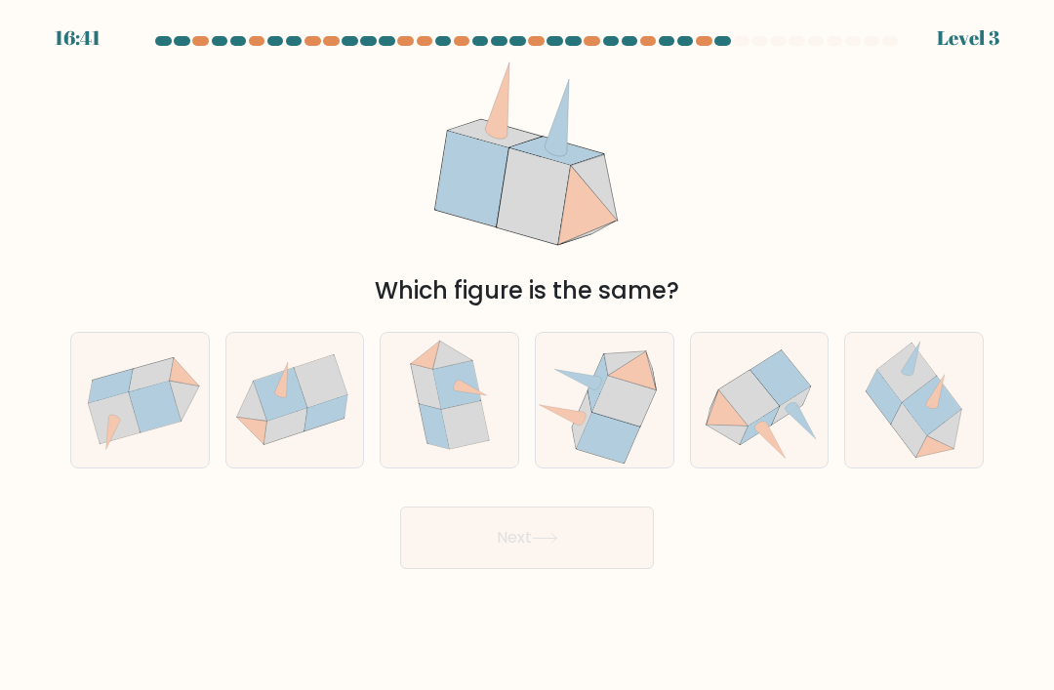
click at [592, 461] on icon at bounding box center [608, 437] width 63 height 51
click at [528, 355] on input "d." at bounding box center [527, 351] width 1 height 10
radio input "true"
click at [596, 569] on button "Next" at bounding box center [527, 538] width 254 height 62
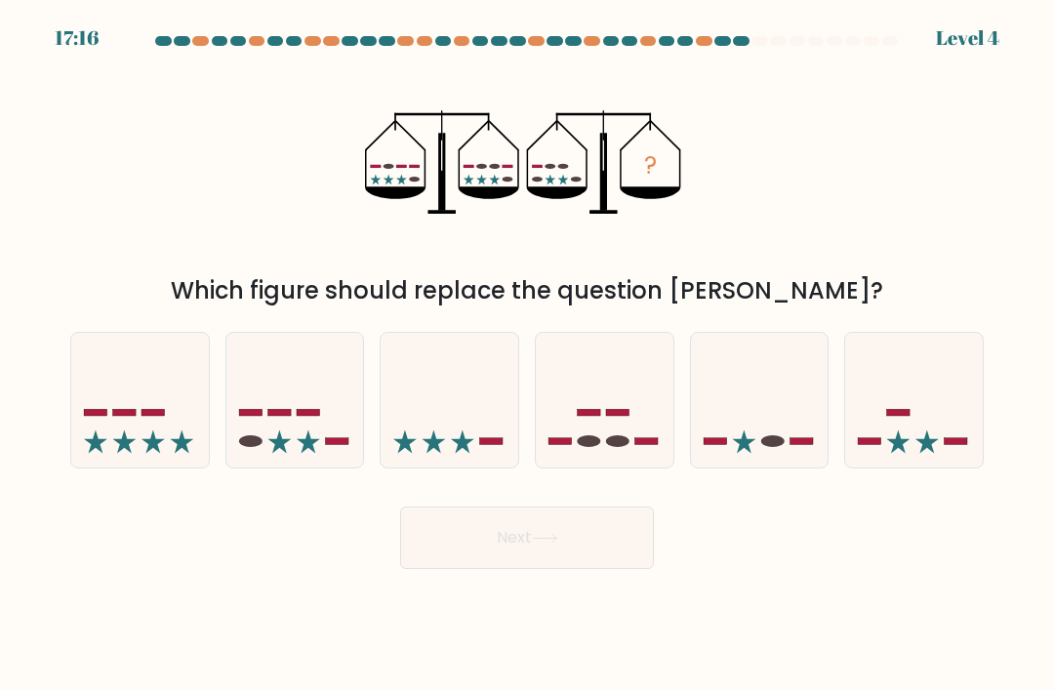
click at [293, 436] on icon at bounding box center [295, 401] width 138 height 114
click at [527, 355] on input "b." at bounding box center [527, 351] width 1 height 10
radio input "true"
click at [569, 569] on button "Next" at bounding box center [527, 538] width 254 height 62
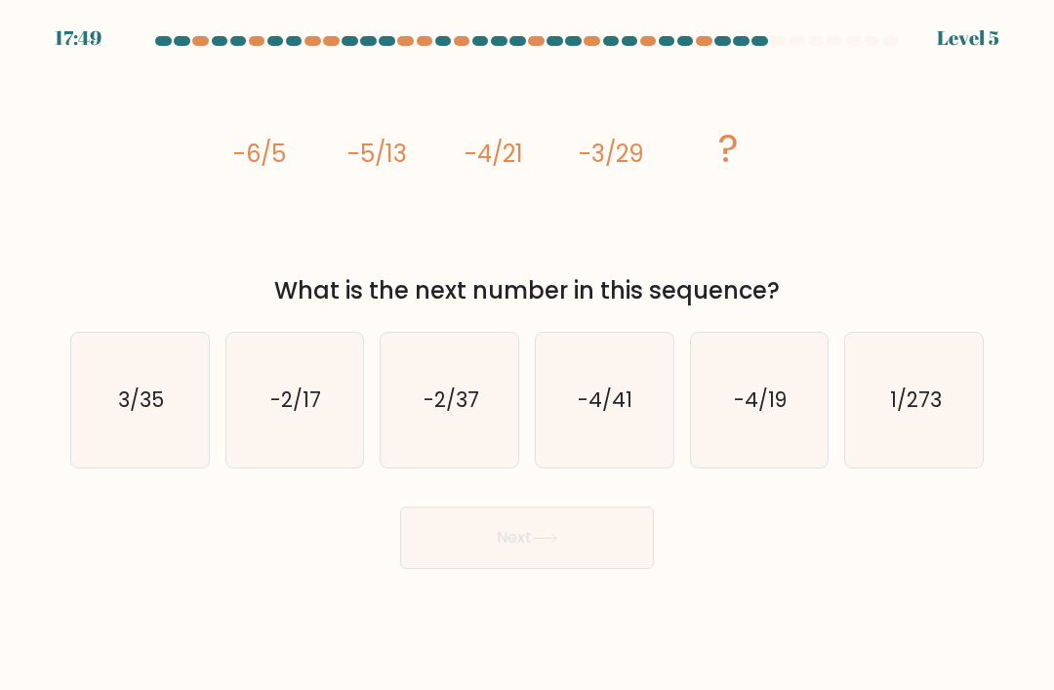
click at [117, 395] on icon "3/35" at bounding box center [139, 400] width 135 height 135
click at [527, 355] on input "a. 3/35" at bounding box center [527, 351] width 1 height 10
radio input "true"
click at [442, 400] on icon "-2/37" at bounding box center [450, 400] width 135 height 135
click at [527, 355] on input "c. -2/37" at bounding box center [527, 351] width 1 height 10
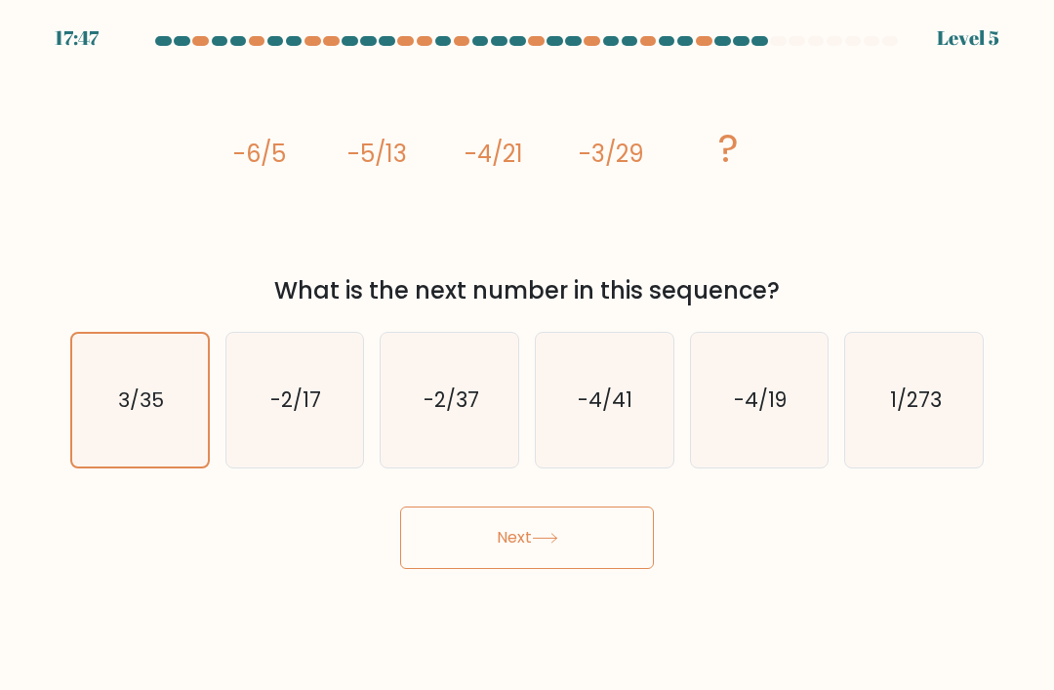
radio input "true"
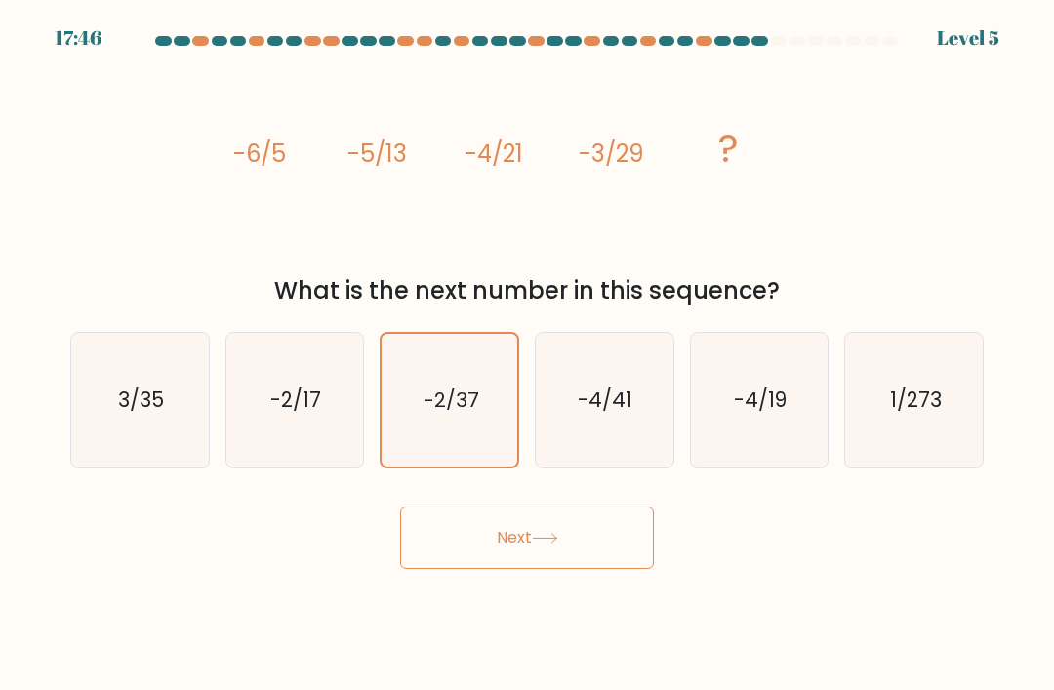
click at [612, 569] on button "Next" at bounding box center [527, 538] width 254 height 62
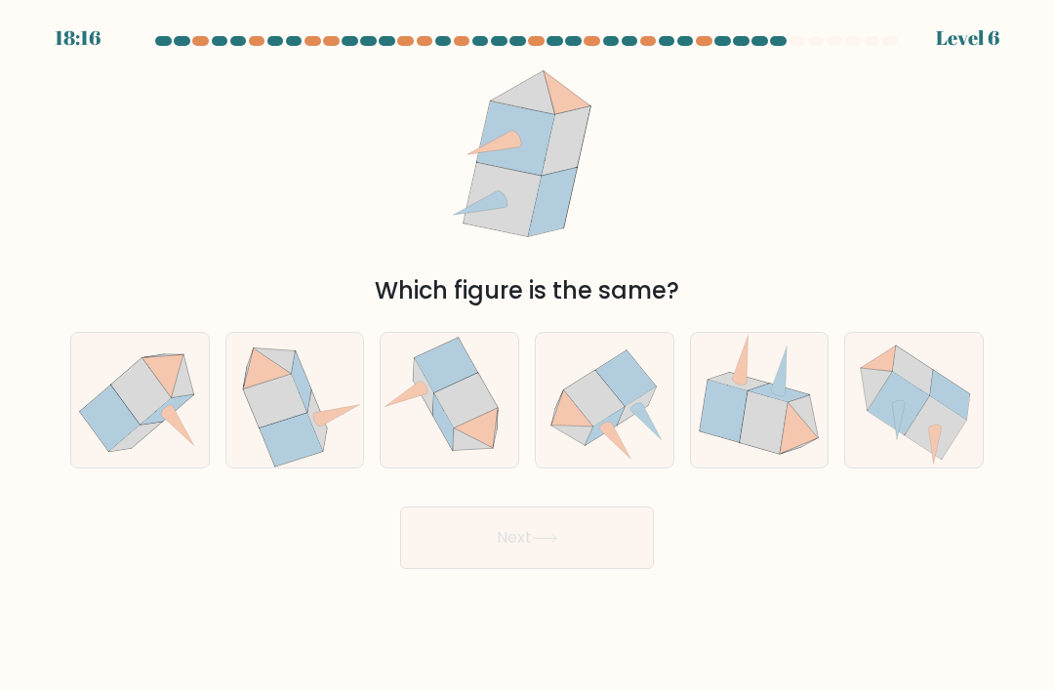
click at [630, 398] on icon at bounding box center [625, 378] width 61 height 56
click at [528, 355] on input "d." at bounding box center [527, 351] width 1 height 10
radio input "true"
click at [583, 552] on button "Next" at bounding box center [527, 538] width 254 height 62
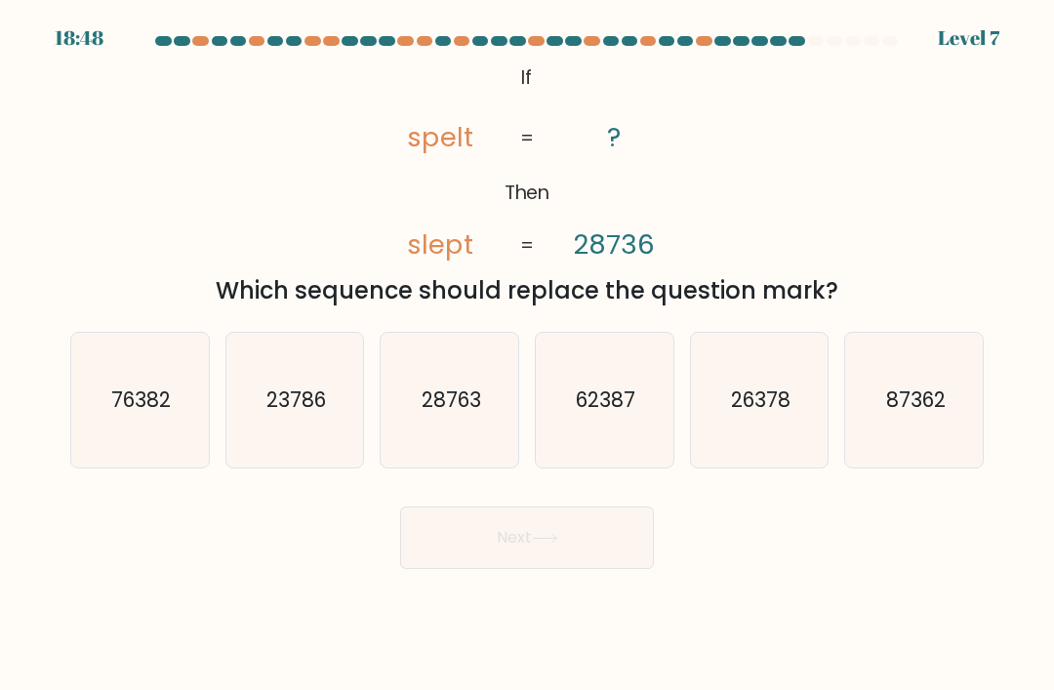
click at [469, 453] on icon "28763" at bounding box center [450, 400] width 135 height 135
click at [527, 355] on input "c. 28763" at bounding box center [527, 351] width 1 height 10
radio input "true"
click at [493, 558] on button "Next" at bounding box center [527, 538] width 254 height 62
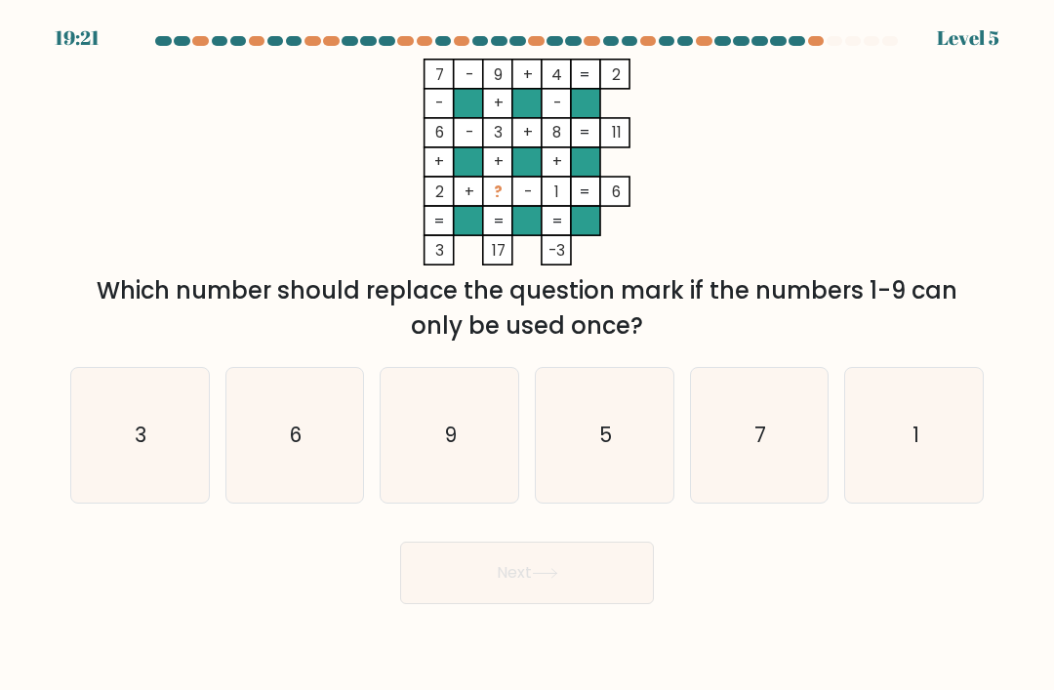
click at [596, 485] on icon "5" at bounding box center [604, 435] width 135 height 135
click at [528, 355] on input "d. 5" at bounding box center [527, 351] width 1 height 10
radio input "true"
click at [588, 594] on button "Next" at bounding box center [527, 573] width 254 height 62
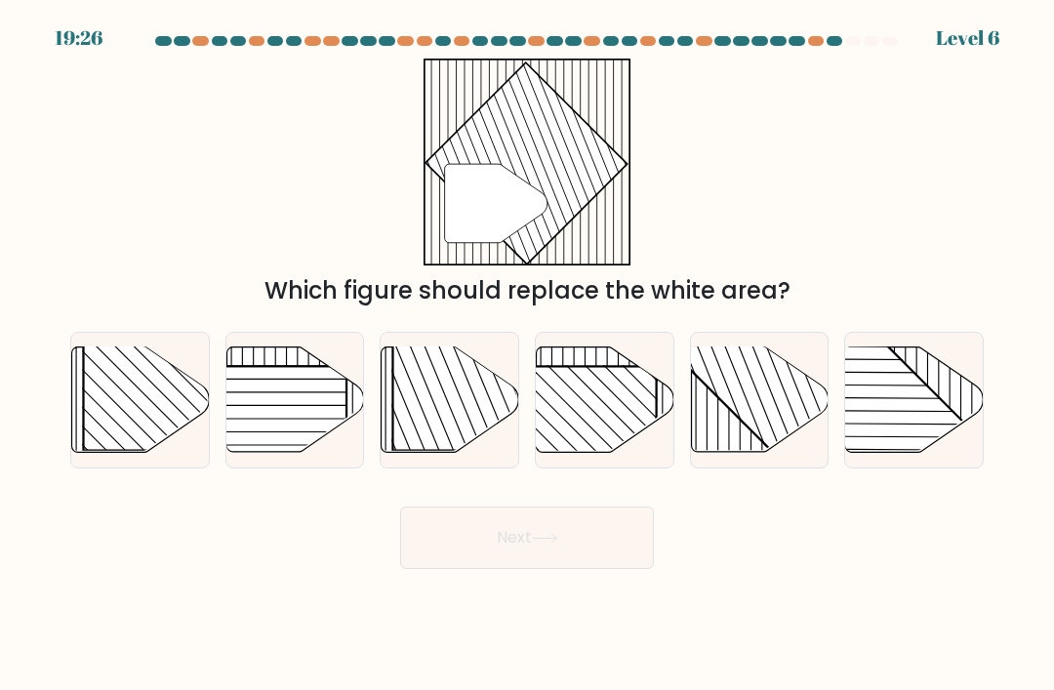
click at [753, 451] on rect at bounding box center [800, 346] width 269 height 269
click at [528, 355] on input "e." at bounding box center [527, 351] width 1 height 10
radio input "true"
click at [612, 569] on button "Next" at bounding box center [527, 538] width 254 height 62
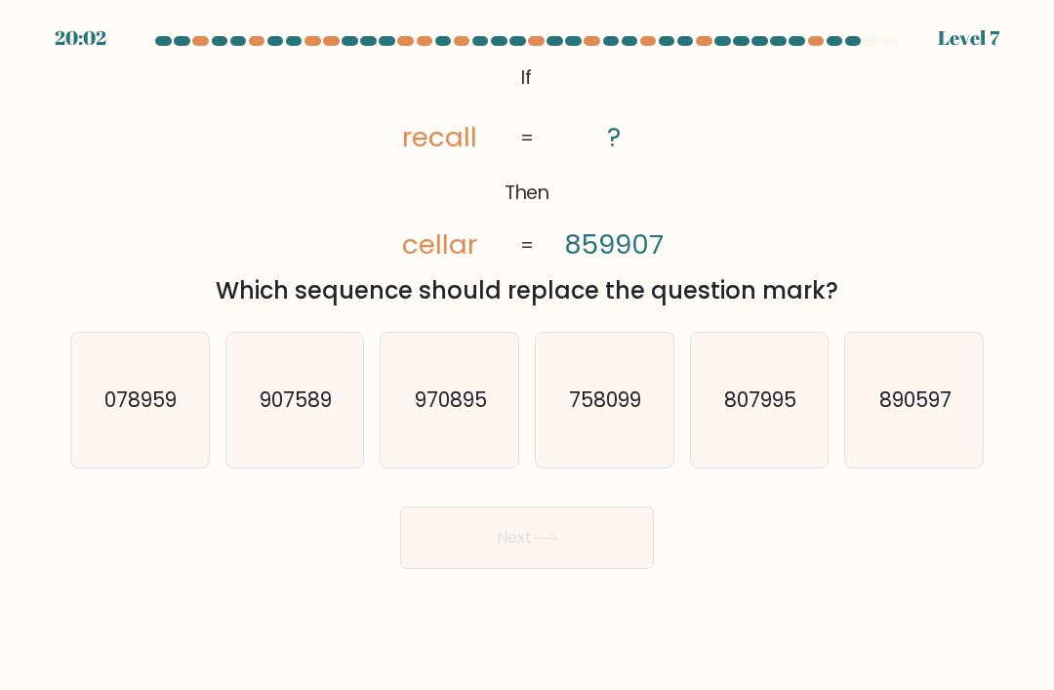
click at [352, 453] on icon "907589" at bounding box center [294, 400] width 135 height 135
click at [527, 355] on input "b. 907589" at bounding box center [527, 351] width 1 height 10
radio input "true"
click at [501, 468] on icon "970895" at bounding box center [450, 400] width 135 height 135
click at [527, 355] on input "c. 970895" at bounding box center [527, 351] width 1 height 10
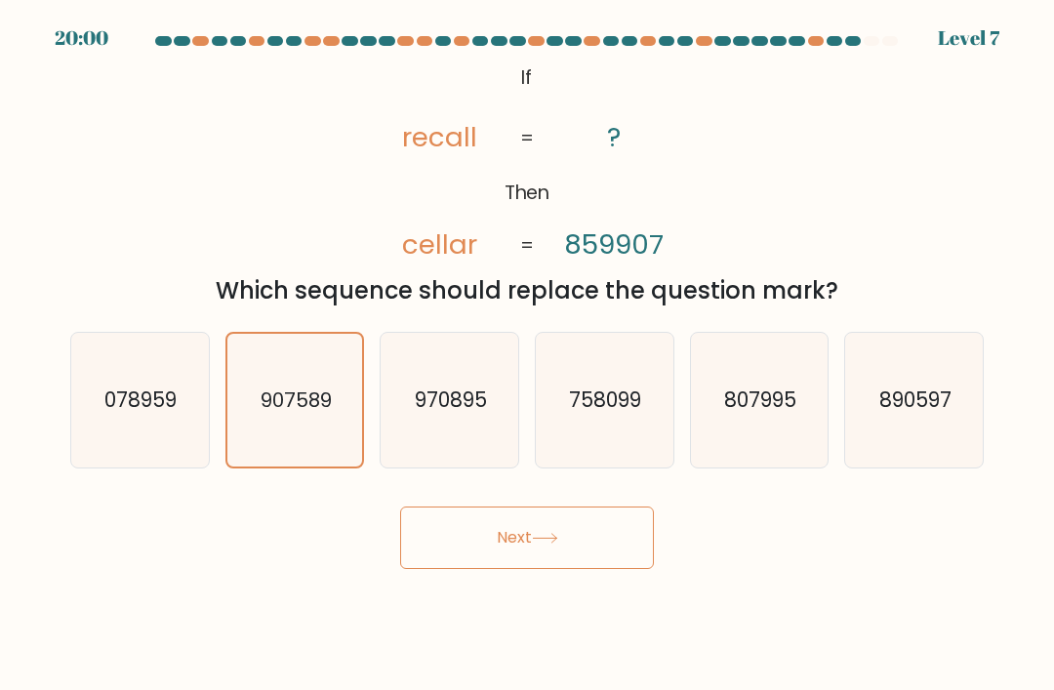
radio input "true"
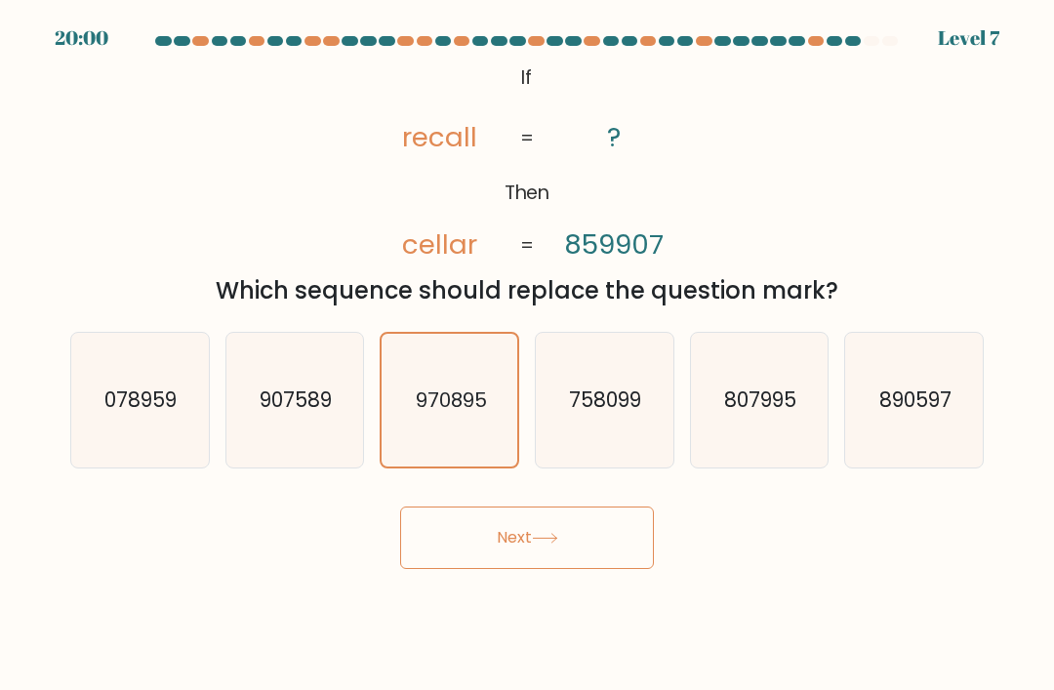
click at [559, 569] on button "Next" at bounding box center [527, 538] width 254 height 62
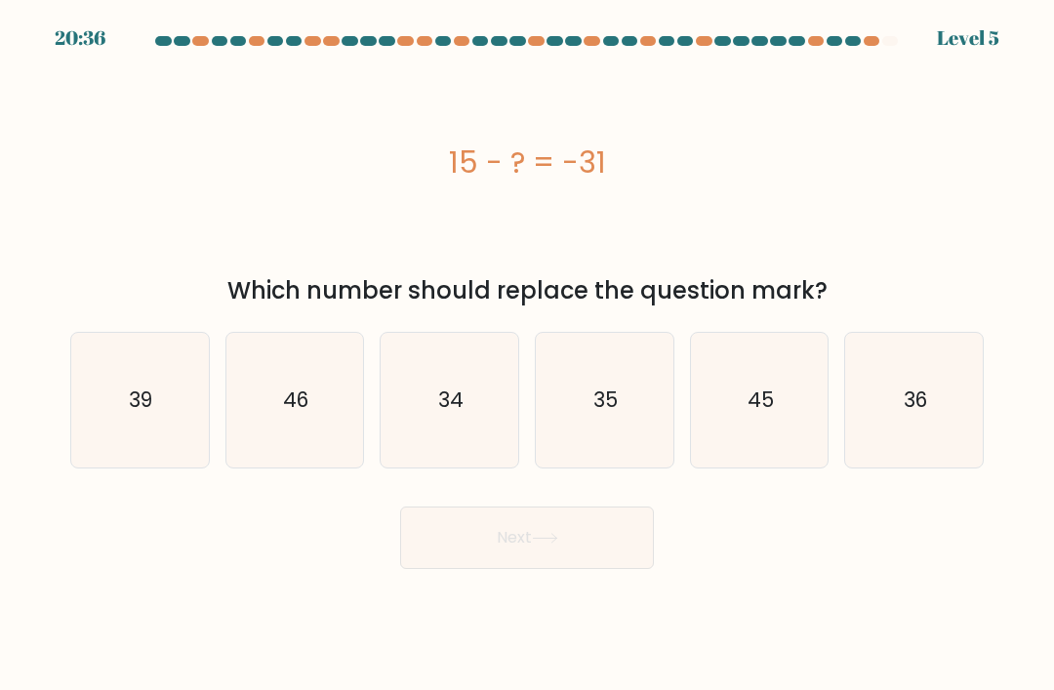
click at [323, 449] on icon "46" at bounding box center [294, 400] width 135 height 135
click at [527, 355] on input "b. 46" at bounding box center [527, 351] width 1 height 10
radio input "true"
click at [582, 527] on button "Next" at bounding box center [527, 538] width 254 height 62
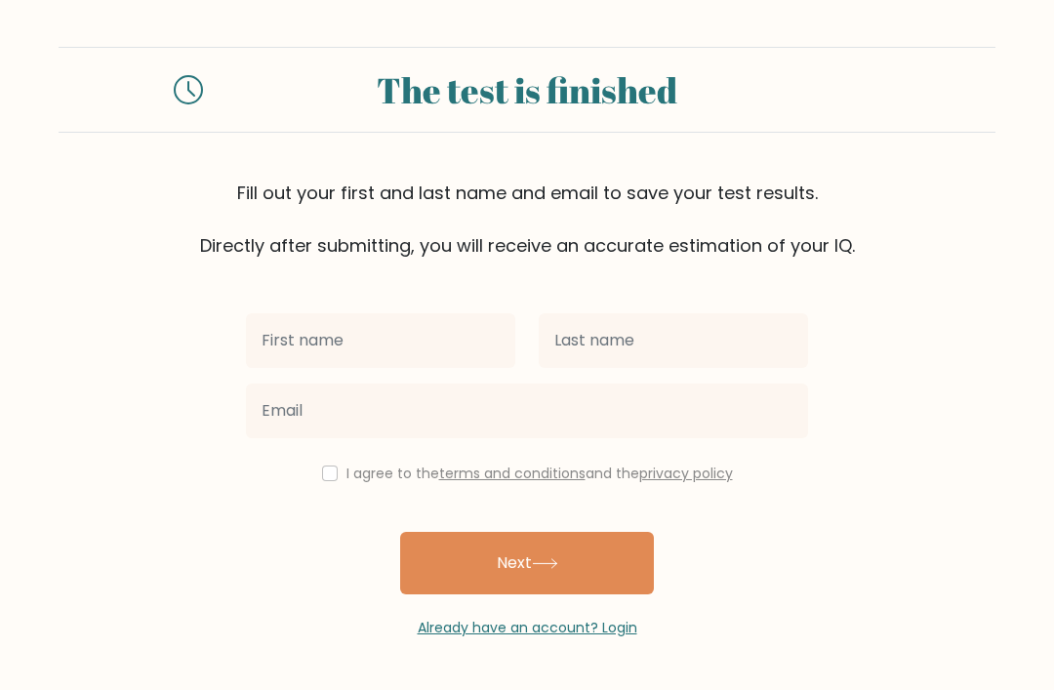
click at [461, 348] on input "text" at bounding box center [380, 340] width 269 height 55
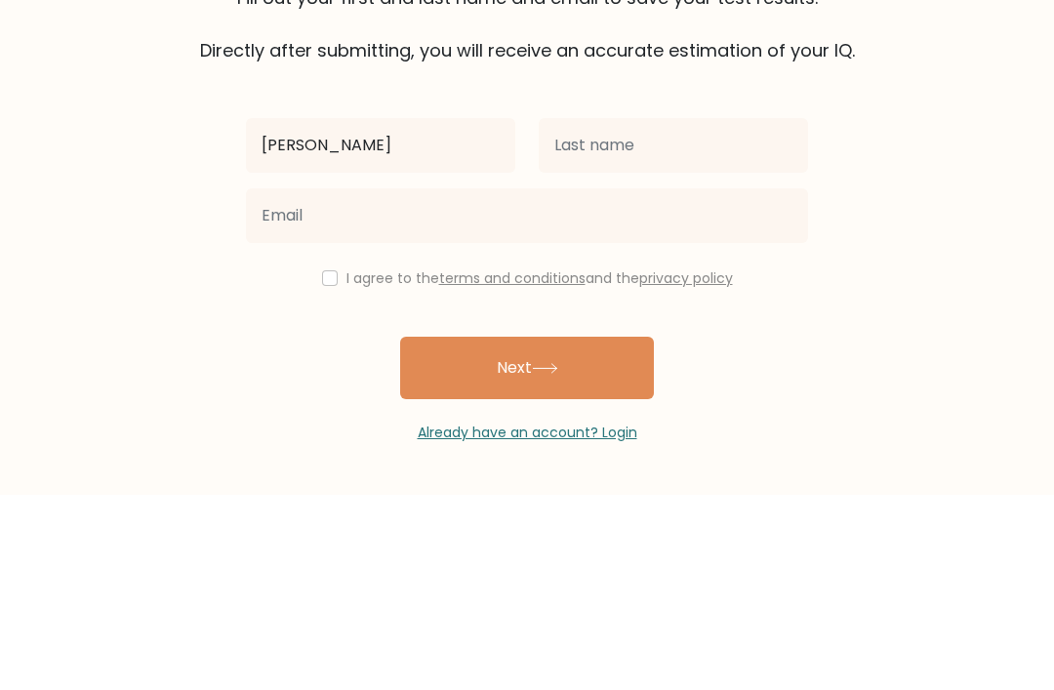
type input "Nicolas"
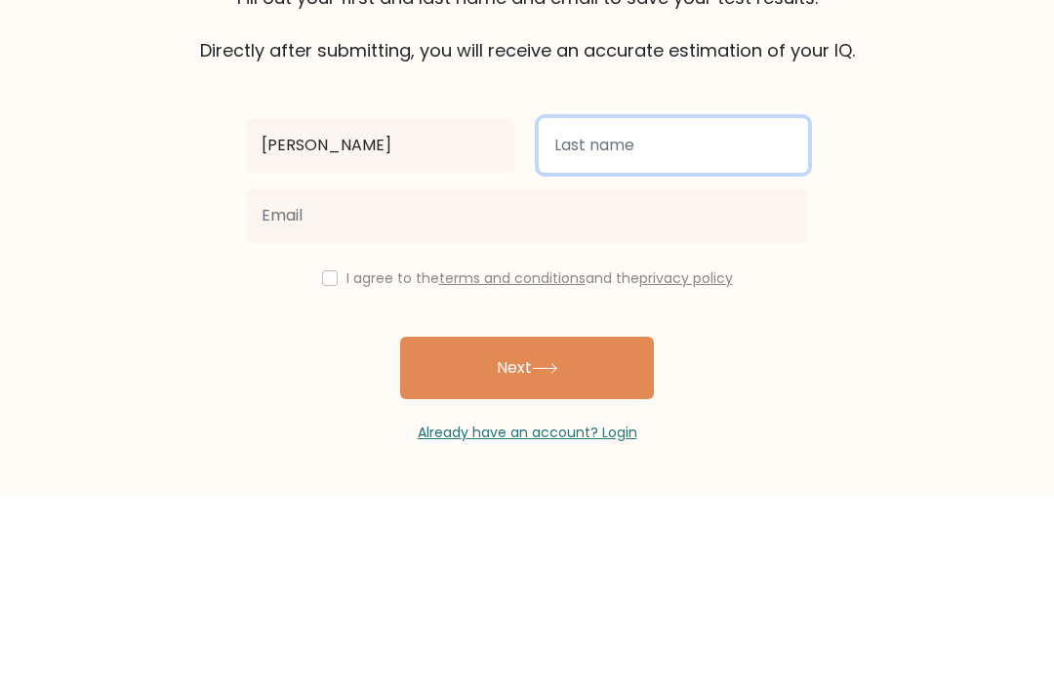
click at [663, 313] on input "text" at bounding box center [673, 340] width 269 height 55
type input "JACKson"
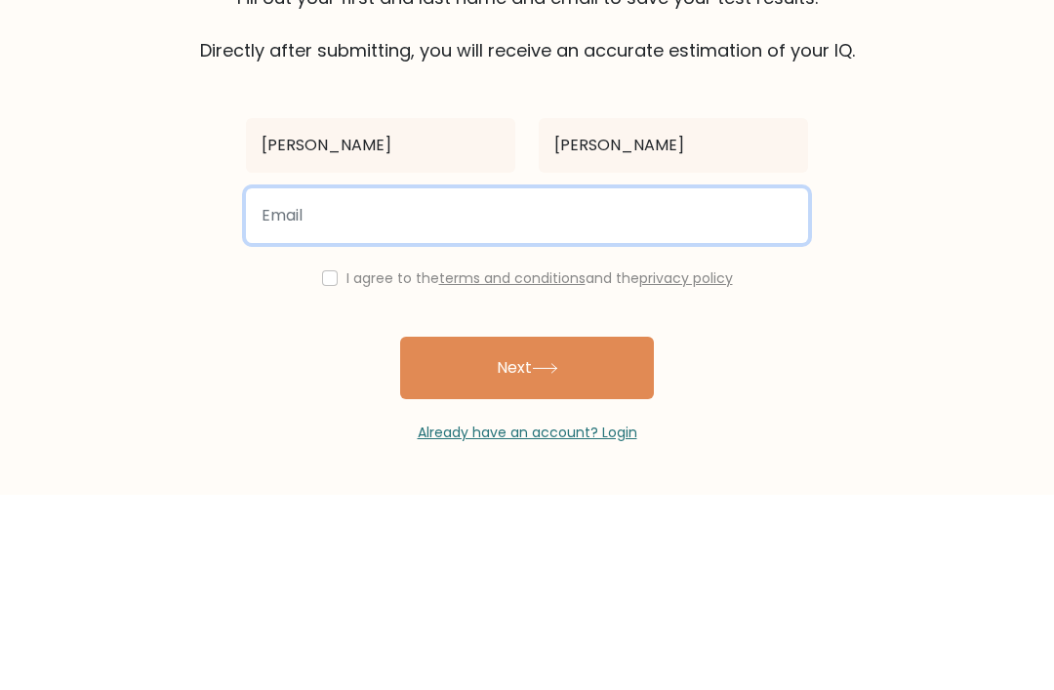
click at [700, 384] on input "email" at bounding box center [527, 411] width 562 height 55
type input "meehandavies@gmail.com"
click at [527, 532] on button "Next" at bounding box center [527, 563] width 254 height 62
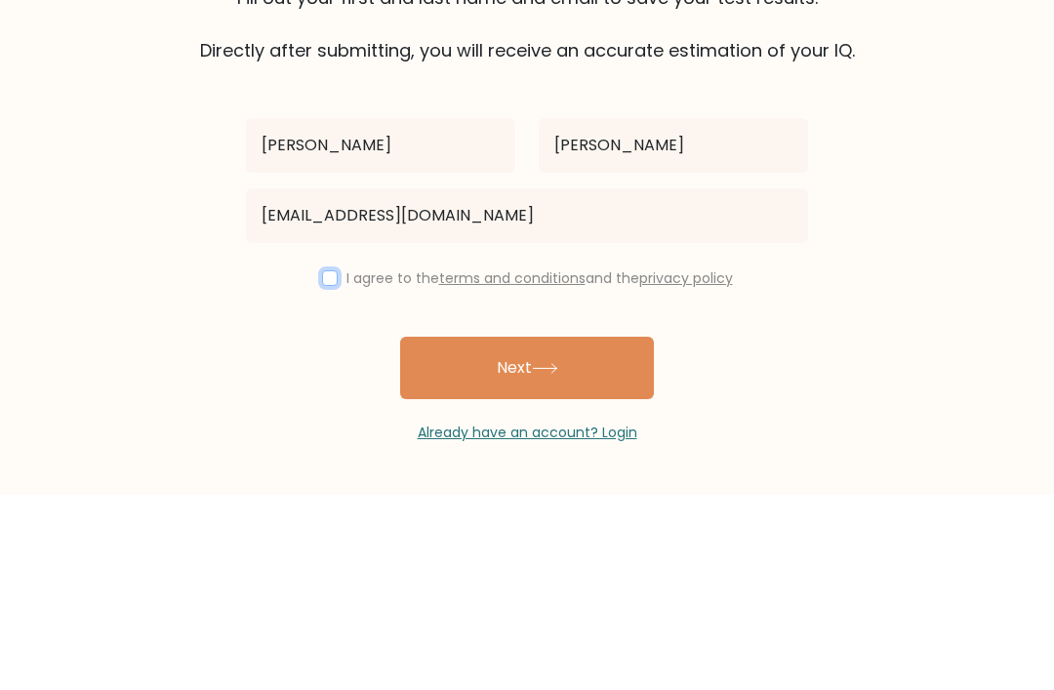
scroll to position [62, 0]
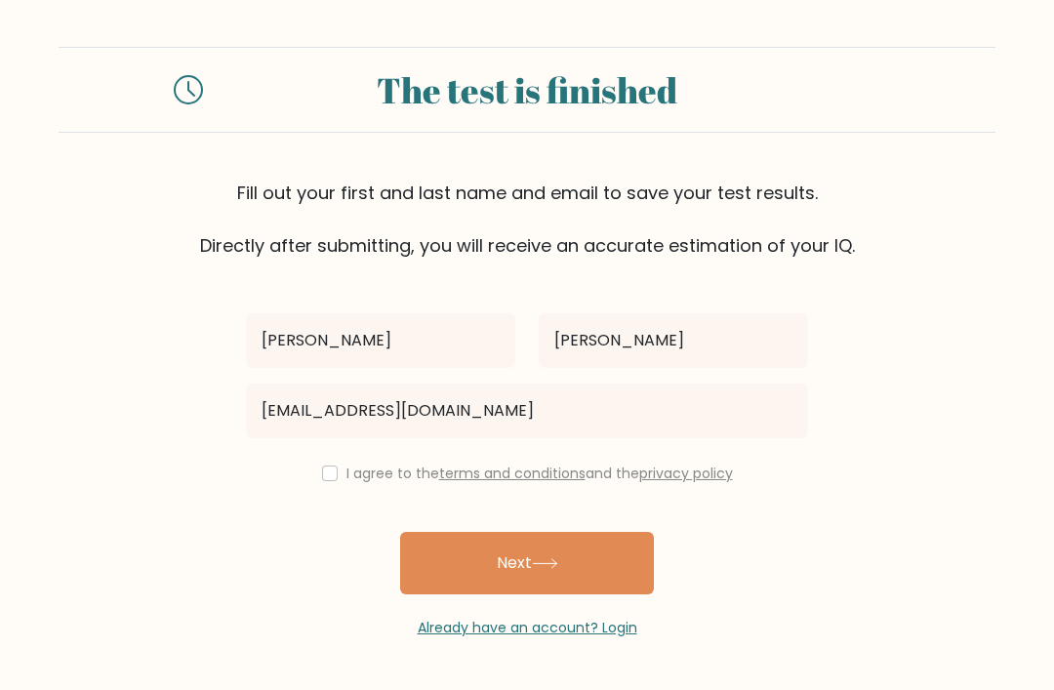
click at [322, 466] on input "checkbox" at bounding box center [330, 474] width 16 height 16
checkbox input "true"
click at [626, 532] on button "Next" at bounding box center [527, 563] width 254 height 62
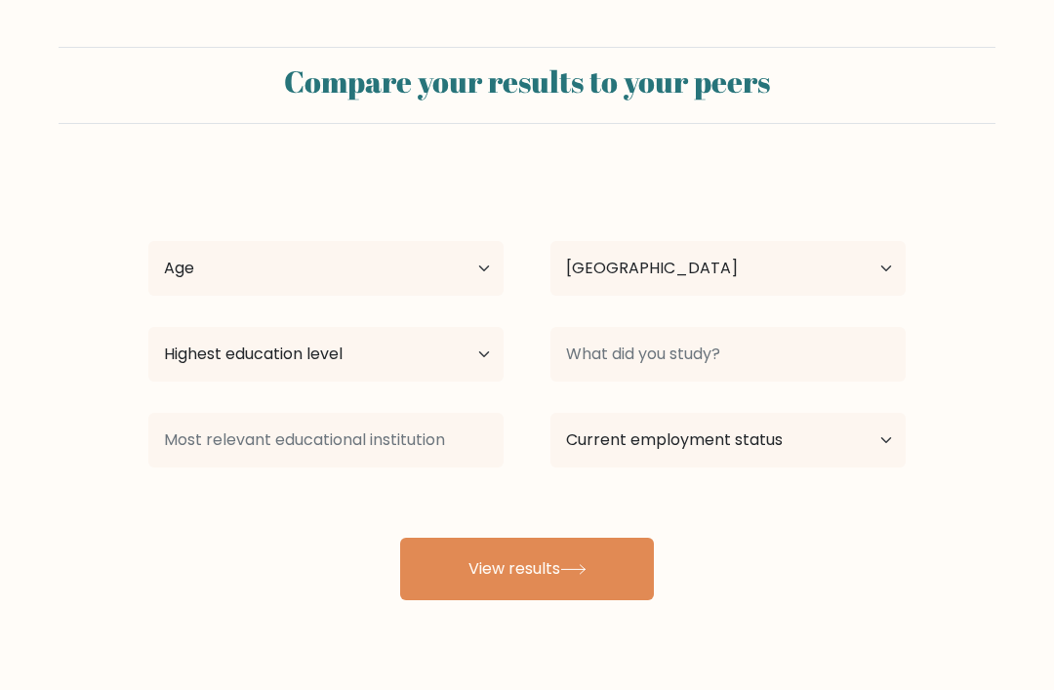
select select "MX"
click at [199, 288] on select "Age Under [DEMOGRAPHIC_DATA] [DEMOGRAPHIC_DATA] [DEMOGRAPHIC_DATA] [DEMOGRAPHIC…" at bounding box center [325, 268] width 355 height 55
select select "min_18"
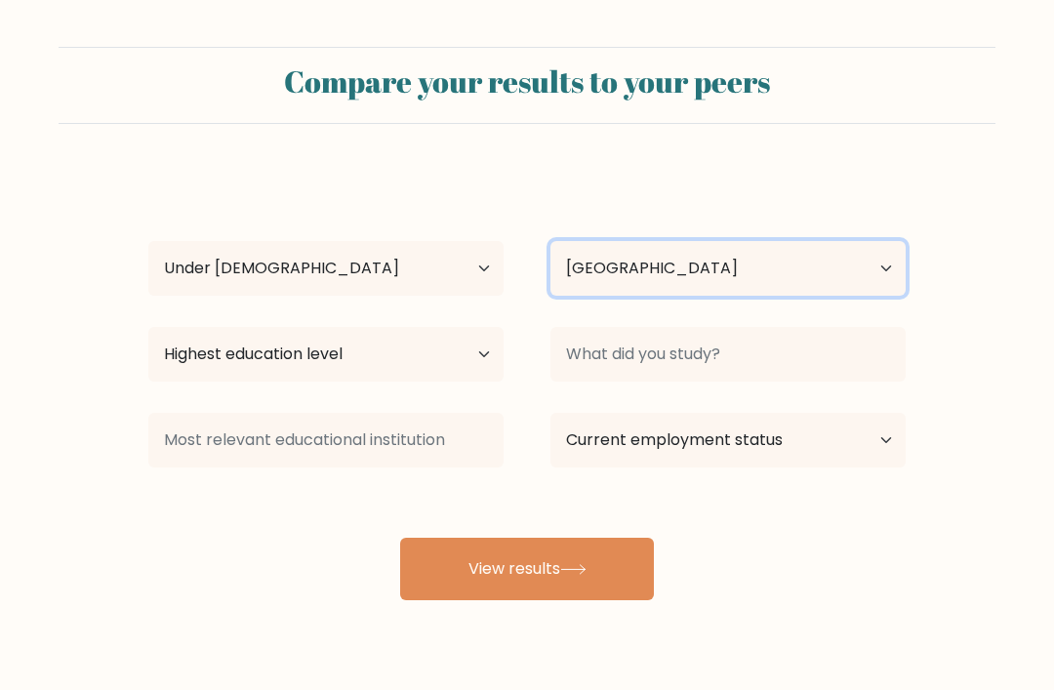
click at [876, 277] on select "Country [GEOGRAPHIC_DATA] [GEOGRAPHIC_DATA] [GEOGRAPHIC_DATA] [US_STATE] [GEOGR…" at bounding box center [728, 268] width 355 height 55
click at [811, 274] on select "Country [GEOGRAPHIC_DATA] [GEOGRAPHIC_DATA] [GEOGRAPHIC_DATA] [US_STATE] [GEOGR…" at bounding box center [728, 268] width 355 height 55
select select "US"
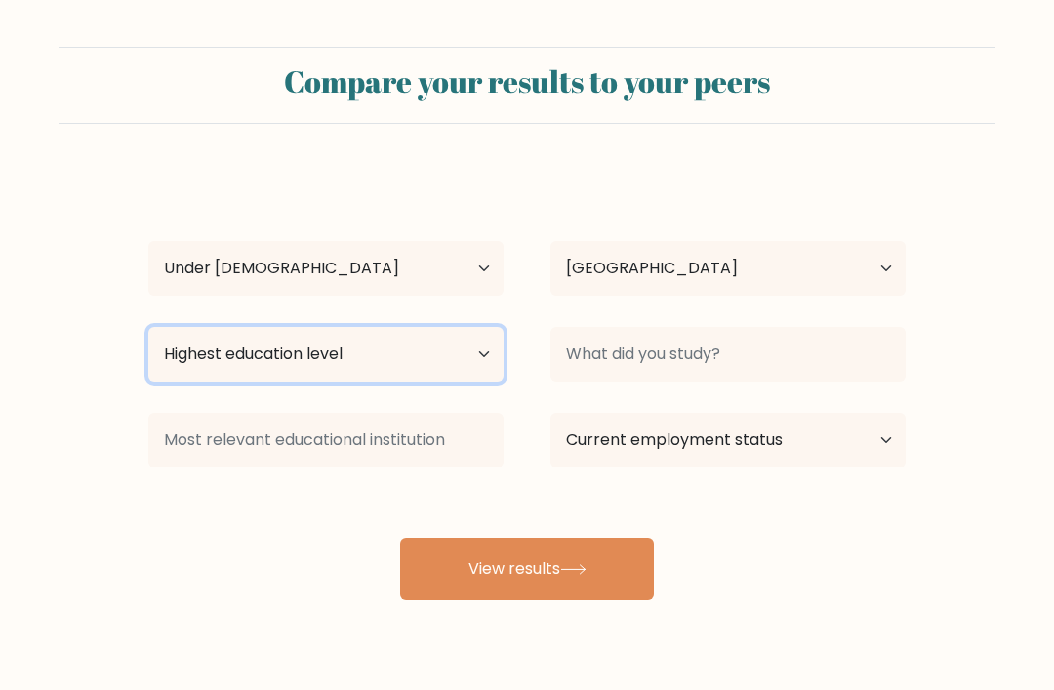
click at [189, 358] on select "Highest education level No schooling Primary Lower Secondary Upper Secondary Oc…" at bounding box center [325, 354] width 355 height 55
select select "upper_secondary"
click at [185, 362] on select "Highest education level No schooling Primary Lower Secondary Upper Secondary Oc…" at bounding box center [325, 354] width 355 height 55
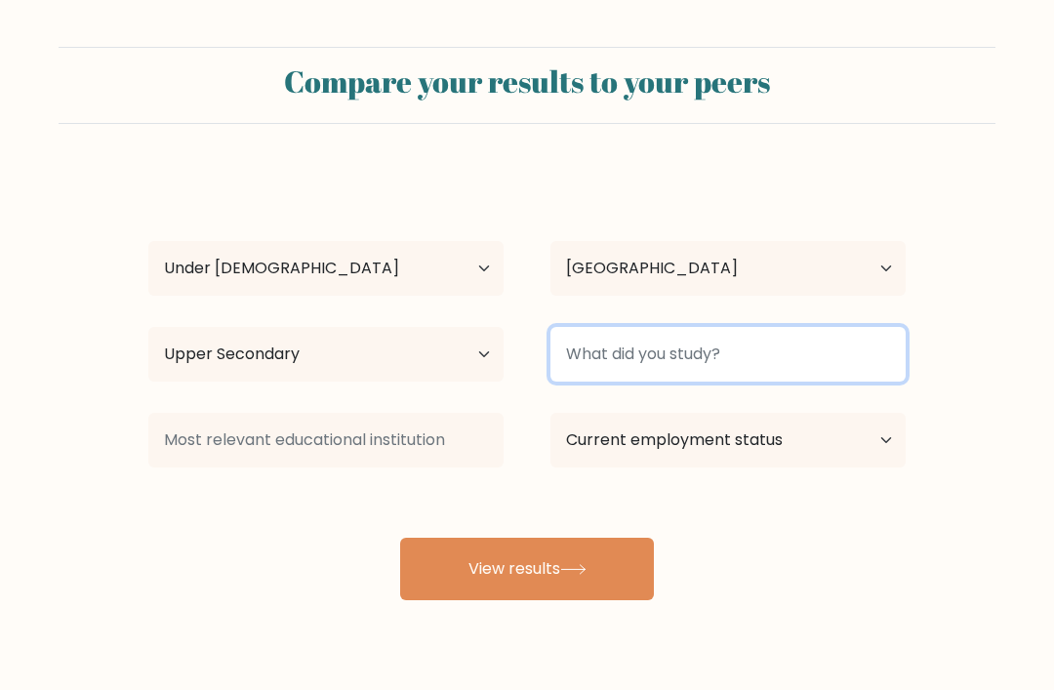
click at [894, 370] on input at bounding box center [728, 354] width 355 height 55
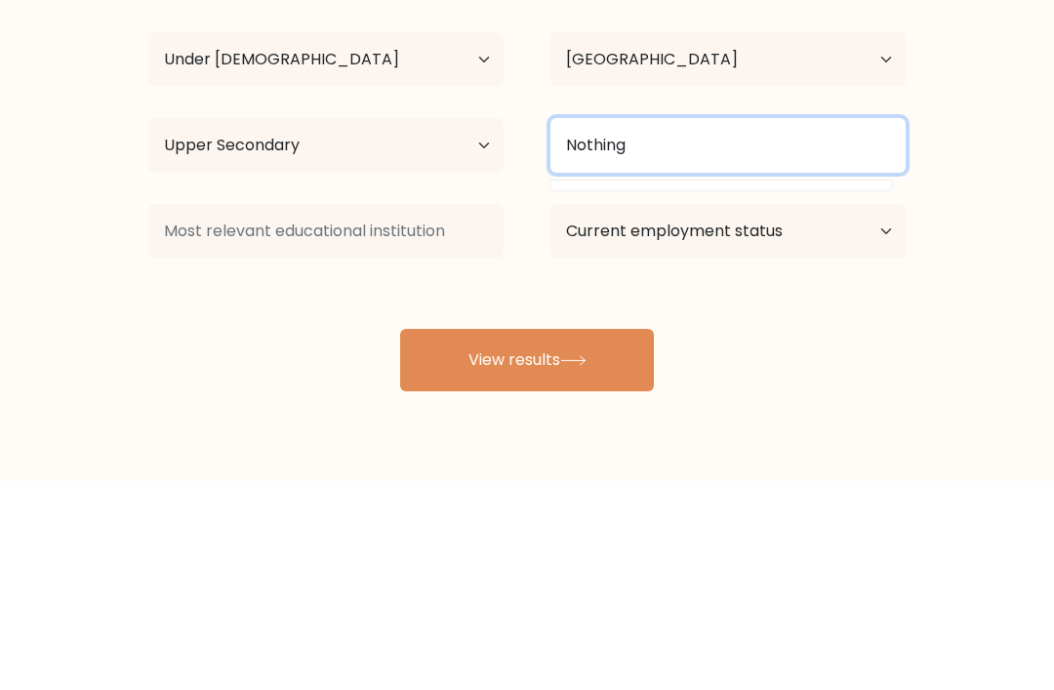
type input "Nothing"
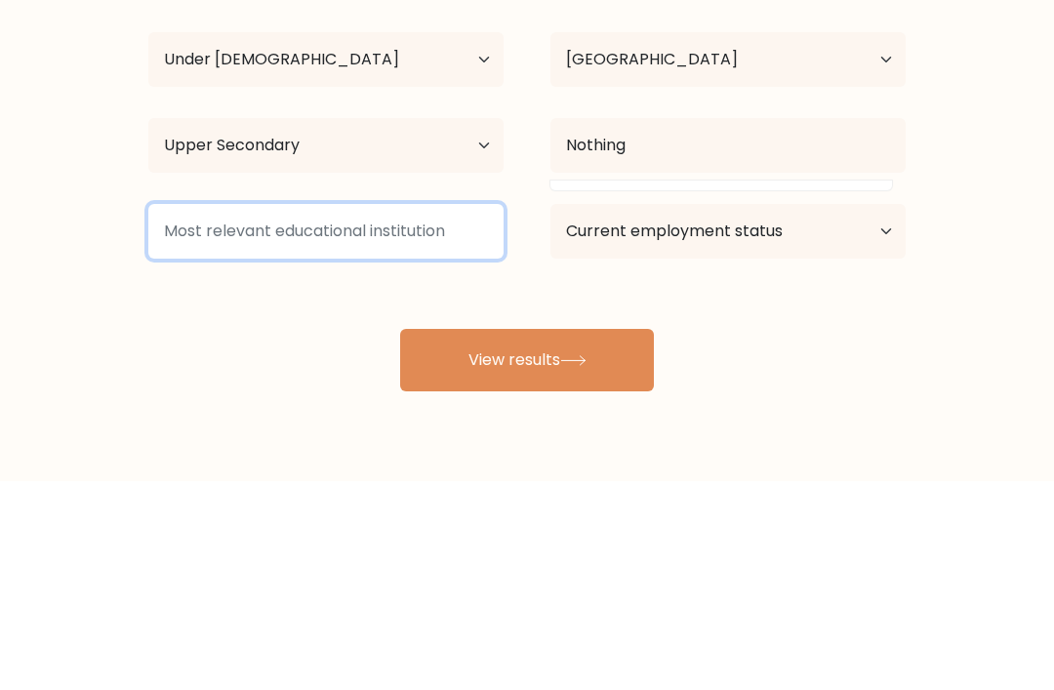
click at [189, 413] on input at bounding box center [325, 440] width 355 height 55
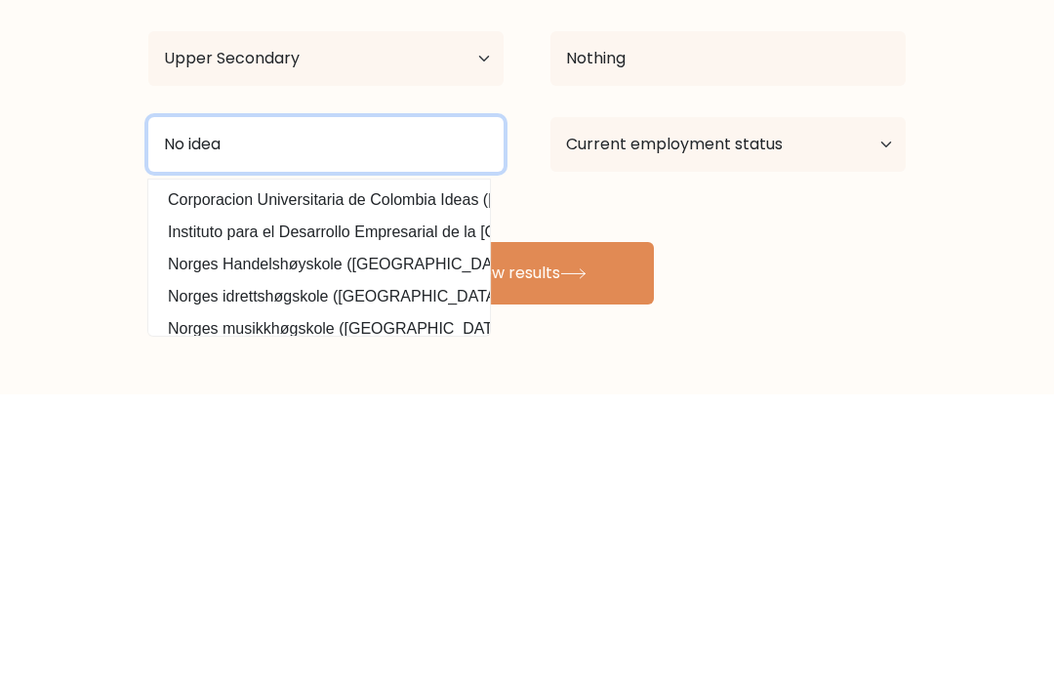
type input "No idea"
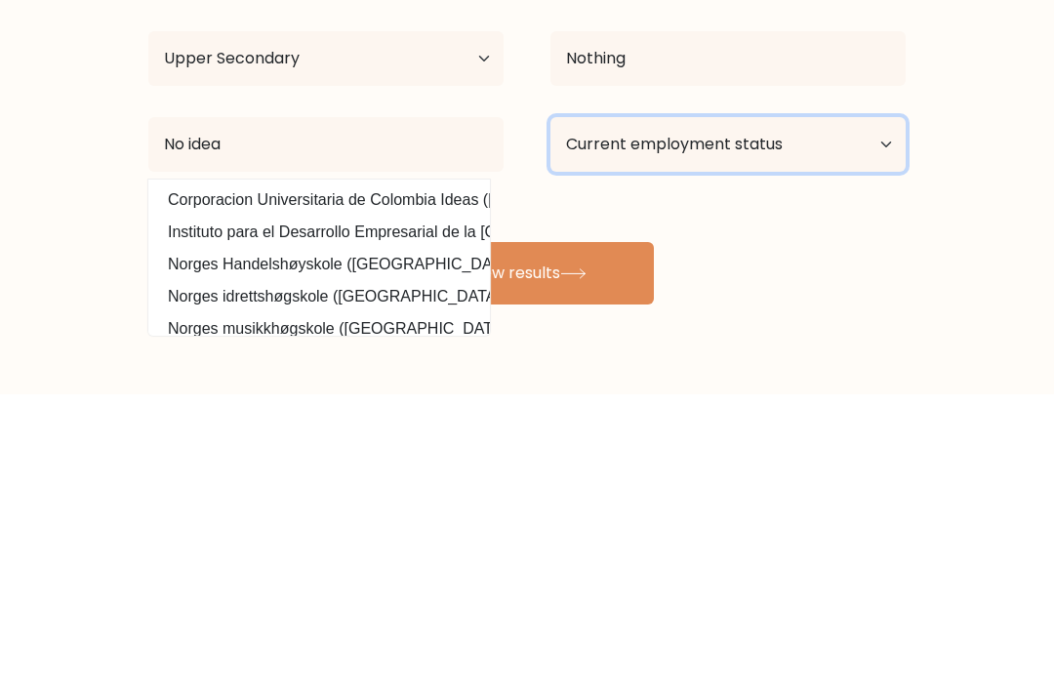
click at [852, 413] on select "Current employment status Employed Student Retired Other / prefer not to answer" at bounding box center [728, 440] width 355 height 55
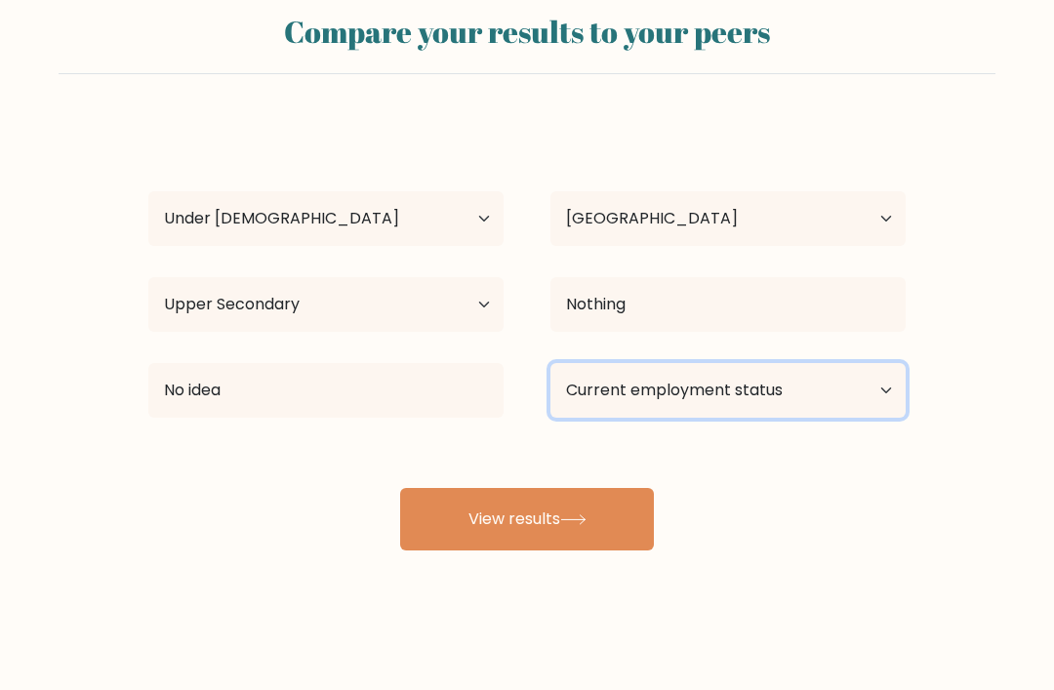
select select "student"
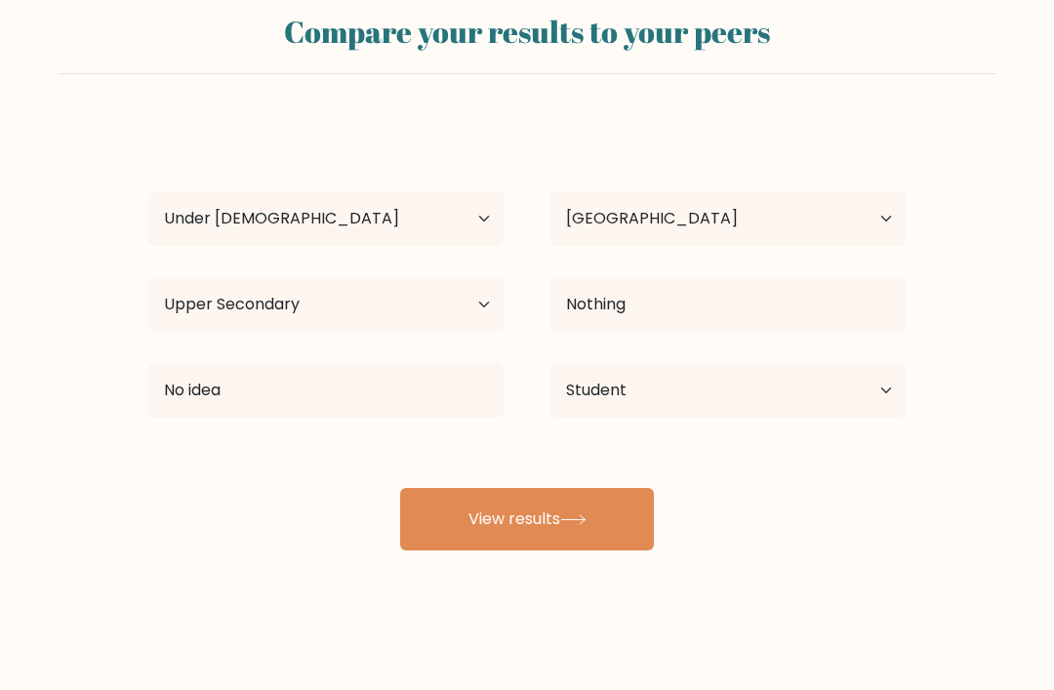
click at [580, 514] on icon at bounding box center [573, 519] width 26 height 11
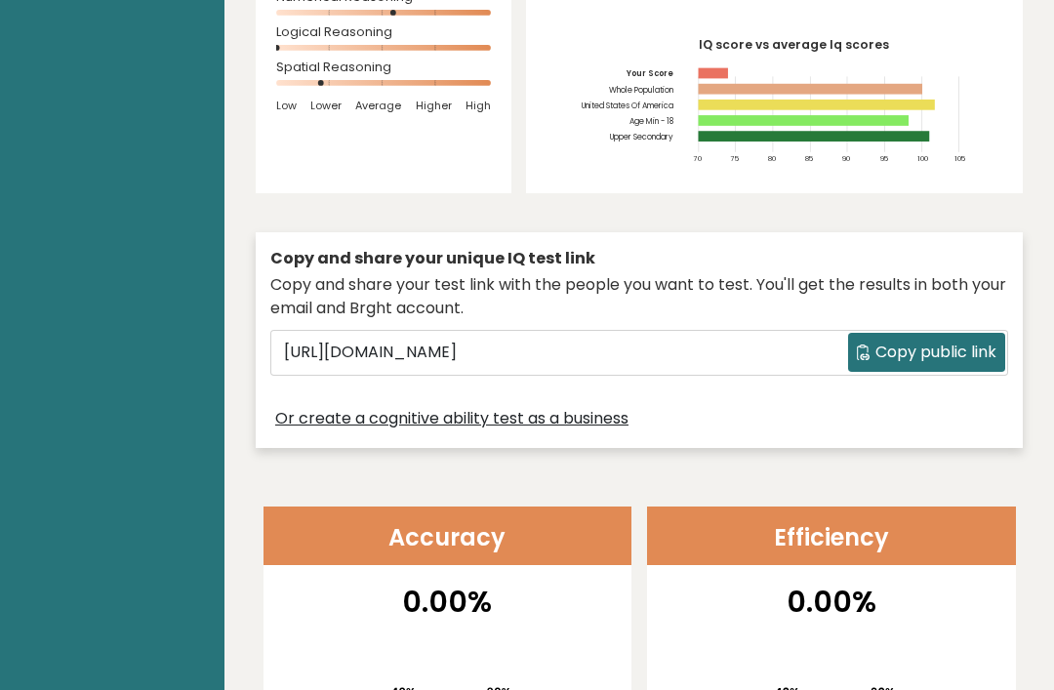
scroll to position [475, 0]
